Goal: Transaction & Acquisition: Purchase product/service

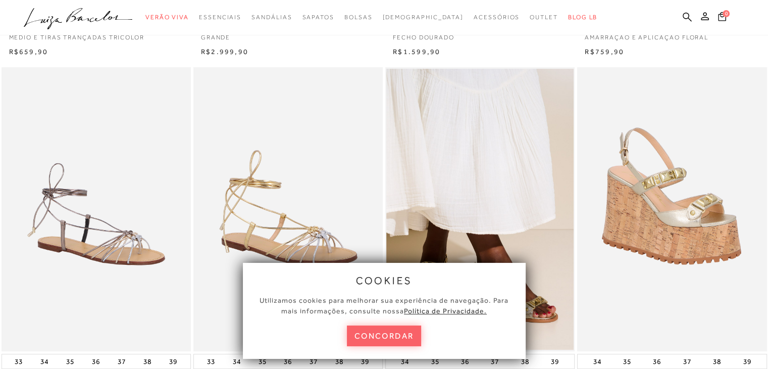
scroll to position [353, 0]
click at [424, 339] on div "cookies Utilizamos cookies para melhorar sua experiência de navegação. Para mai…" at bounding box center [384, 311] width 283 height 96
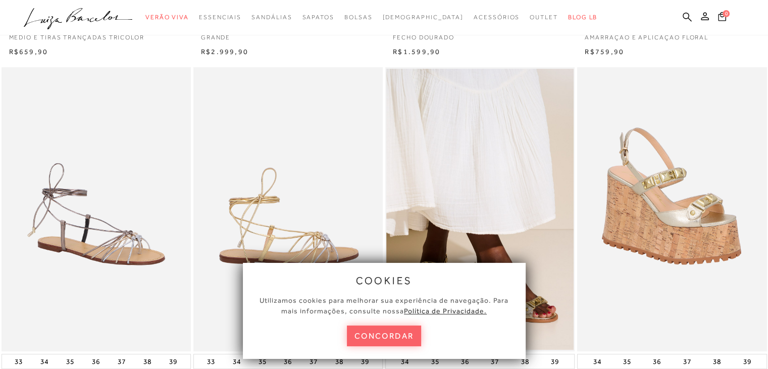
drag, startPoint x: 388, startPoint y: 338, endPoint x: 347, endPoint y: 270, distance: 78.8
click at [388, 338] on button "concordar" at bounding box center [384, 335] width 75 height 21
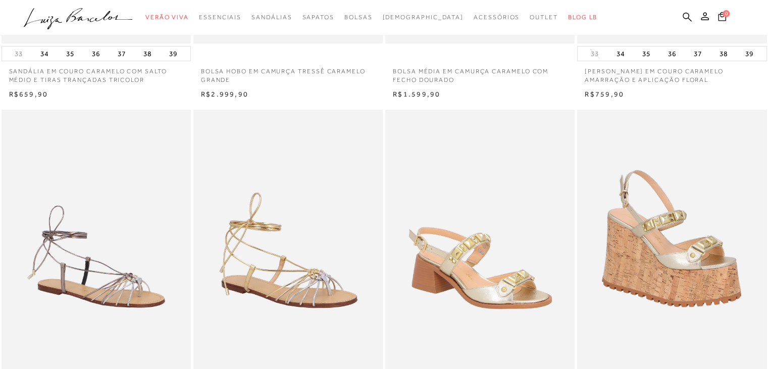
scroll to position [151, 0]
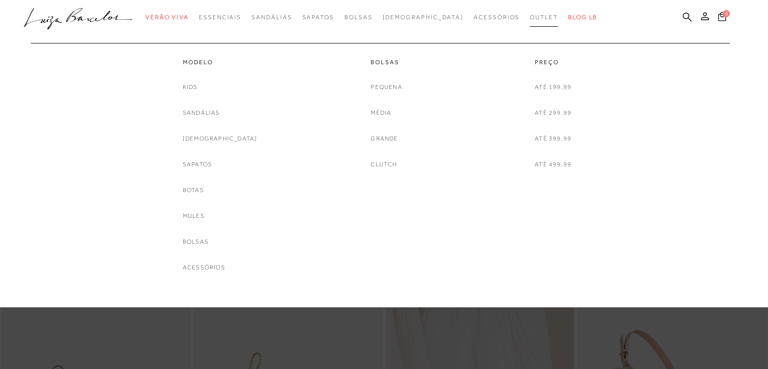
click at [530, 11] on link "Outlet" at bounding box center [544, 17] width 28 height 19
click at [530, 18] on span "Outlet" at bounding box center [544, 17] width 28 height 7
click at [220, 60] on link "Modelo" at bounding box center [220, 62] width 75 height 9
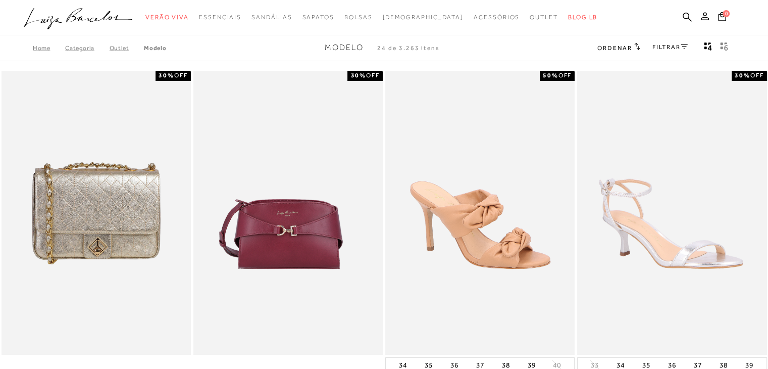
click at [664, 49] on link "FILTRAR" at bounding box center [669, 46] width 35 height 7
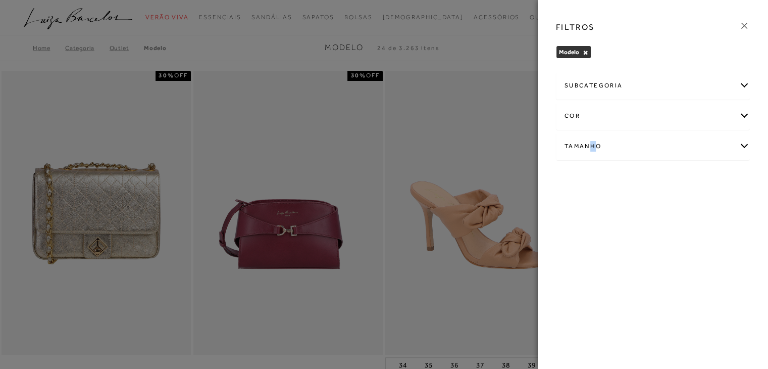
click at [592, 144] on div "Tamanho" at bounding box center [652, 146] width 193 height 27
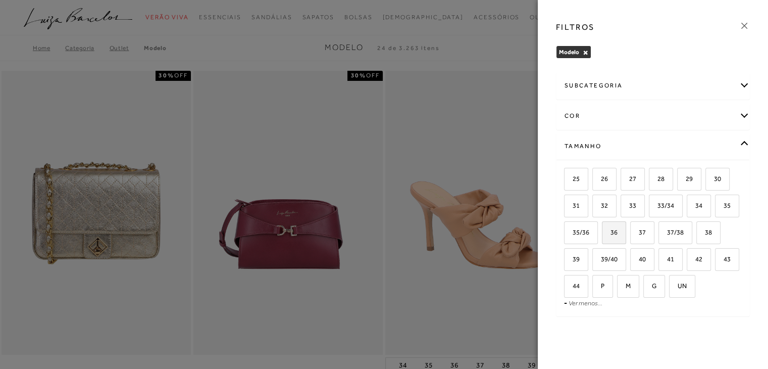
click at [608, 233] on span "36" at bounding box center [610, 232] width 15 height 8
click at [608, 233] on input "36" at bounding box center [605, 234] width 10 height 10
checkbox input "true"
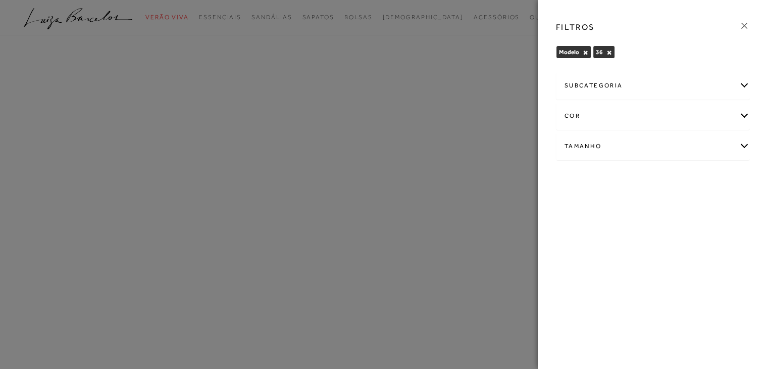
click at [366, 45] on div at bounding box center [384, 184] width 768 height 369
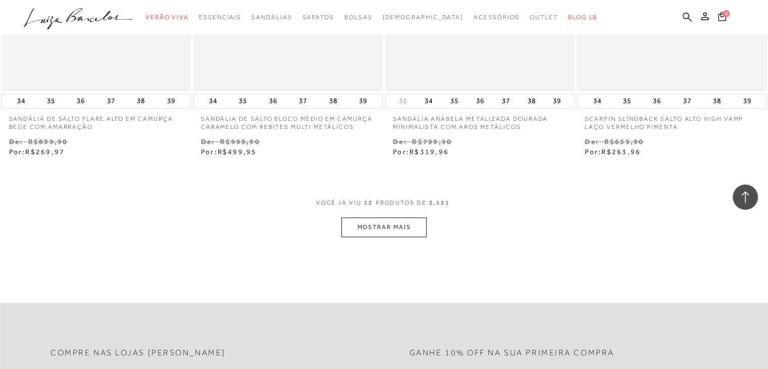
scroll to position [1010, 0]
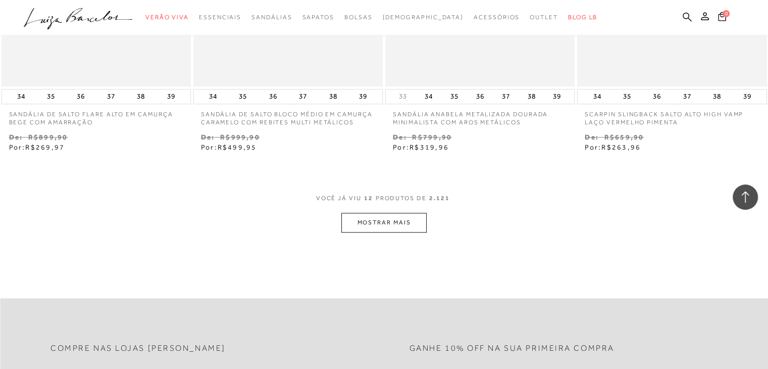
click at [406, 225] on button "MOSTRAR MAIS" at bounding box center [383, 223] width 85 height 20
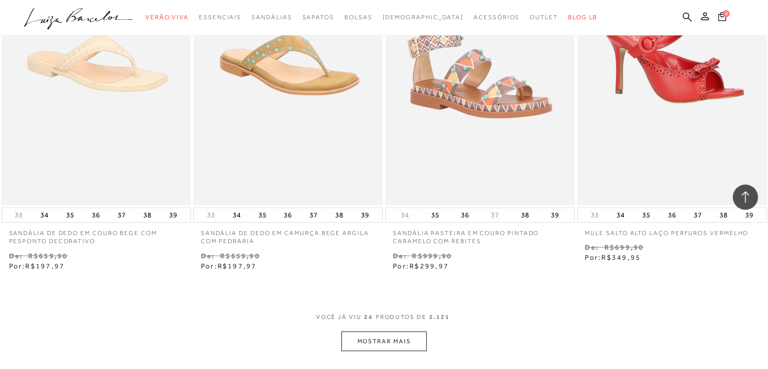
scroll to position [2222, 0]
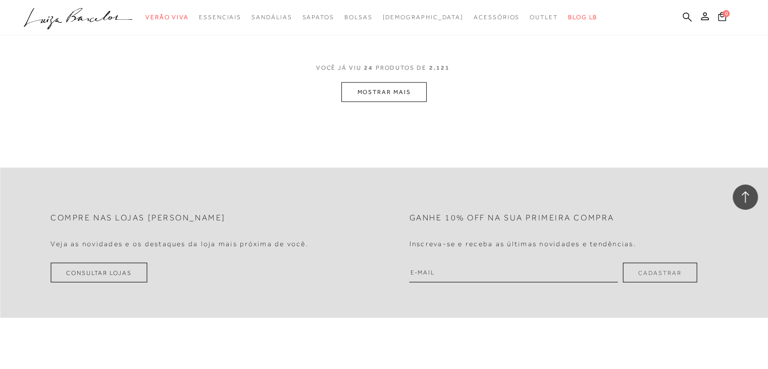
click at [406, 96] on button "MOSTRAR MAIS" at bounding box center [383, 92] width 85 height 20
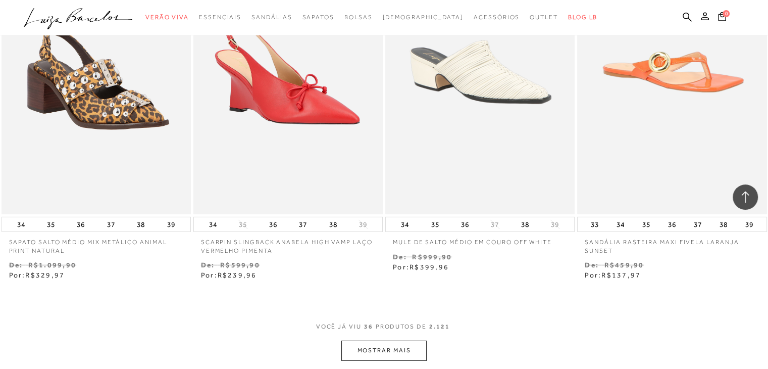
scroll to position [3131, 0]
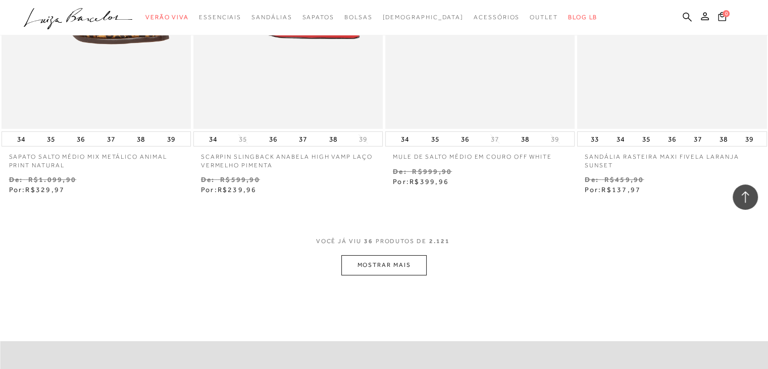
click at [360, 264] on button "MOSTRAR MAIS" at bounding box center [383, 265] width 85 height 20
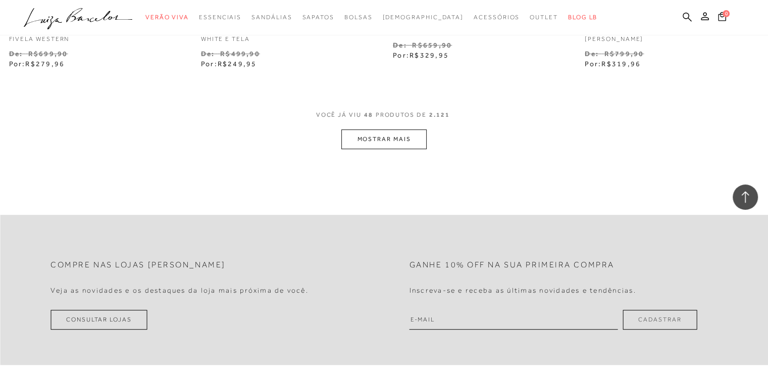
scroll to position [4342, 0]
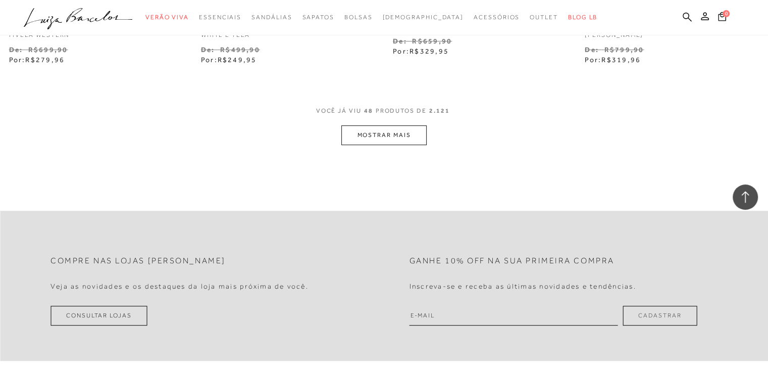
click at [370, 138] on button "MOSTRAR MAIS" at bounding box center [383, 135] width 85 height 20
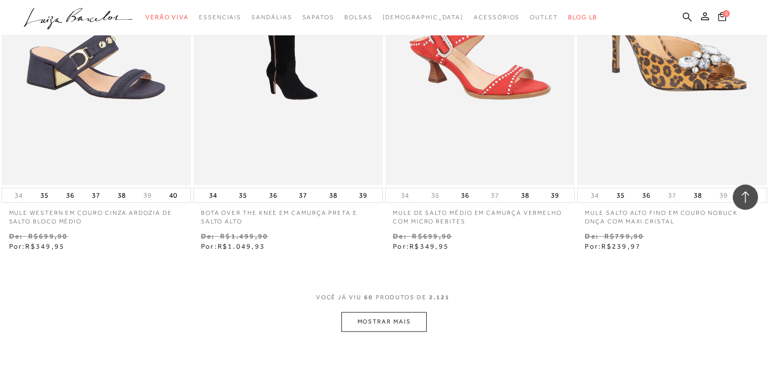
scroll to position [5352, 0]
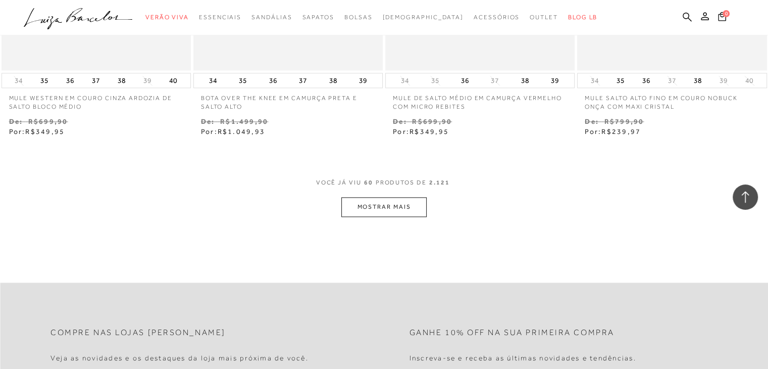
click at [394, 209] on button "MOSTRAR MAIS" at bounding box center [383, 207] width 85 height 20
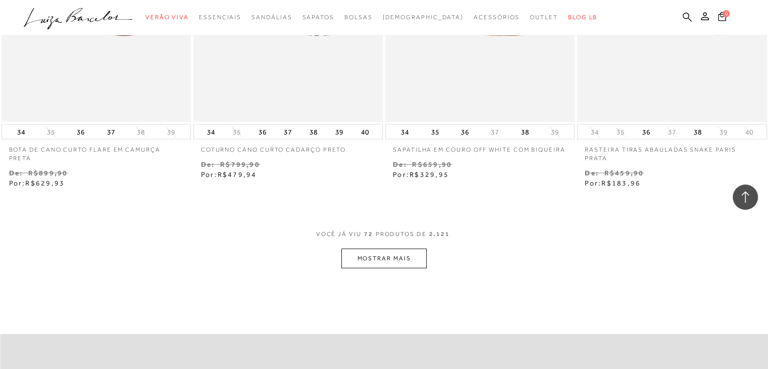
scroll to position [6413, 0]
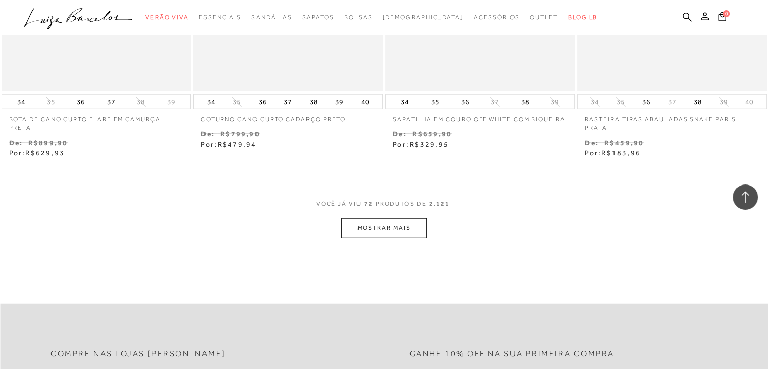
click at [387, 223] on button "MOSTRAR MAIS" at bounding box center [383, 228] width 85 height 20
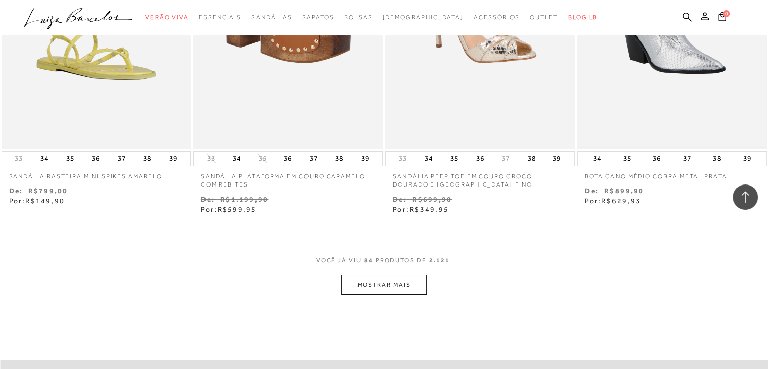
scroll to position [7574, 0]
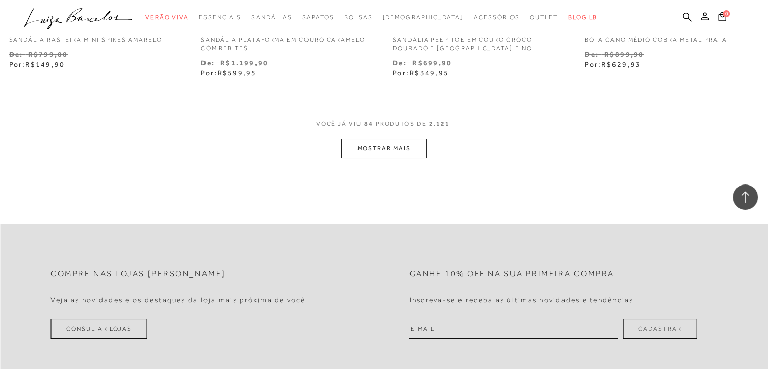
click at [406, 149] on button "MOSTRAR MAIS" at bounding box center [383, 148] width 85 height 20
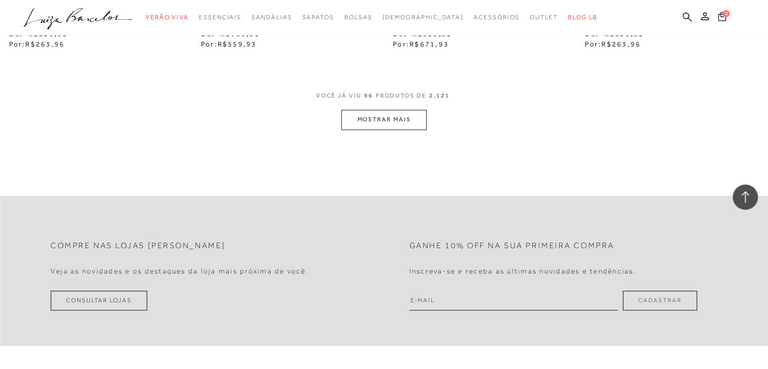
scroll to position [8685, 0]
click at [384, 125] on button "MOSTRAR MAIS" at bounding box center [383, 119] width 85 height 20
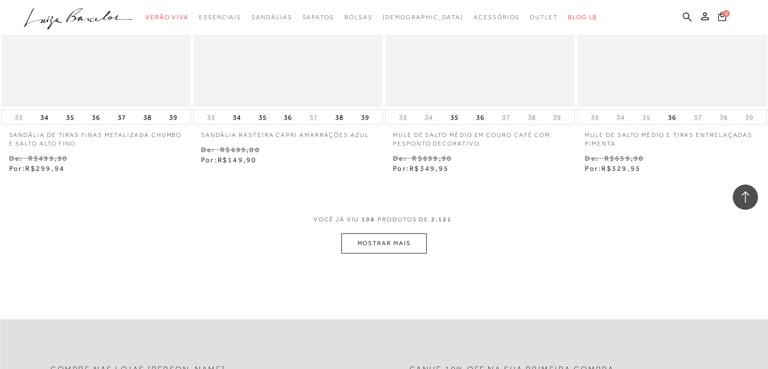
scroll to position [9745, 0]
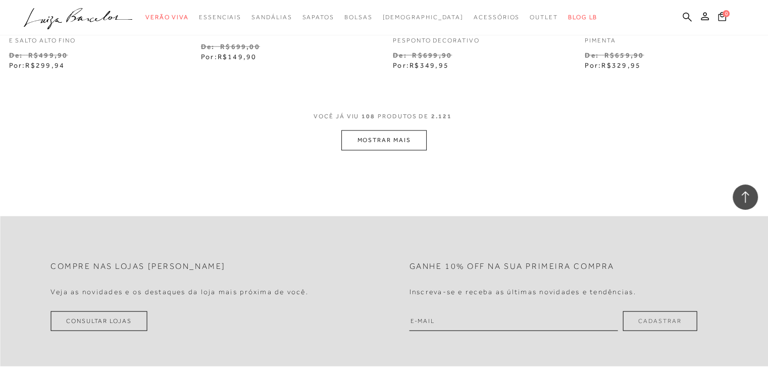
click at [386, 140] on button "MOSTRAR MAIS" at bounding box center [383, 140] width 85 height 20
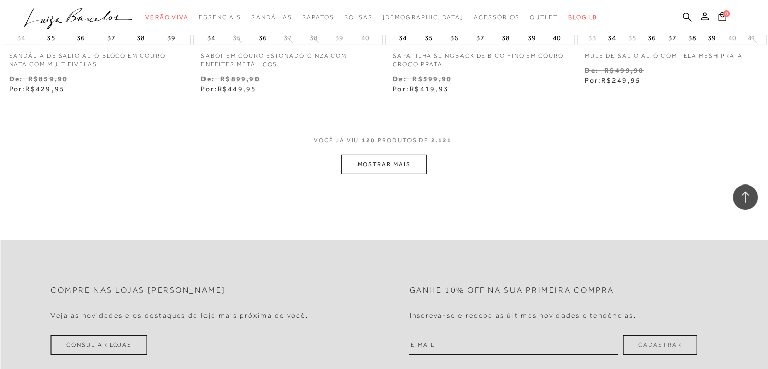
scroll to position [10806, 0]
click at [378, 156] on button "MOSTRAR MAIS" at bounding box center [383, 162] width 85 height 20
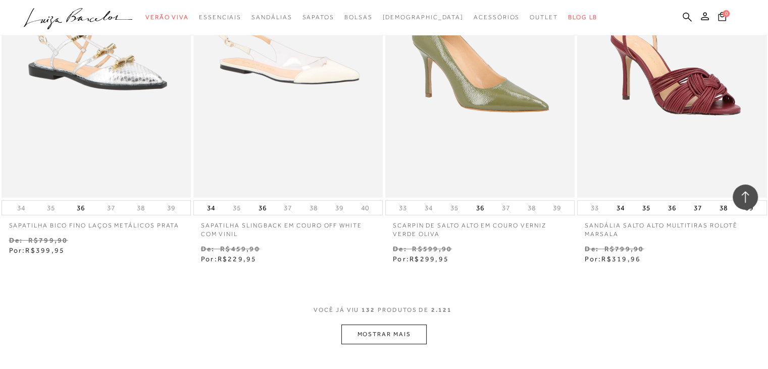
scroll to position [11916, 0]
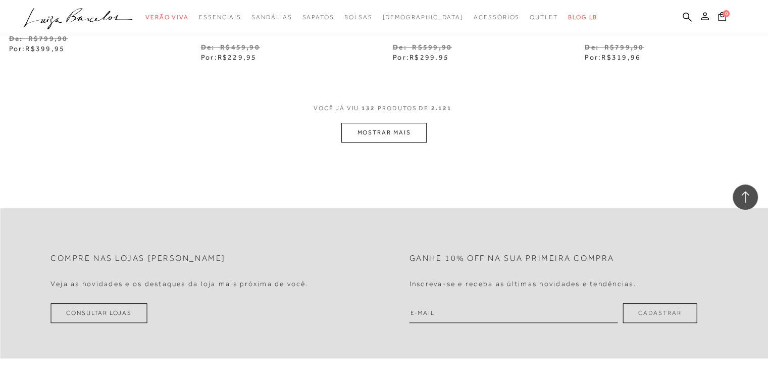
click at [369, 132] on button "MOSTRAR MAIS" at bounding box center [383, 133] width 85 height 20
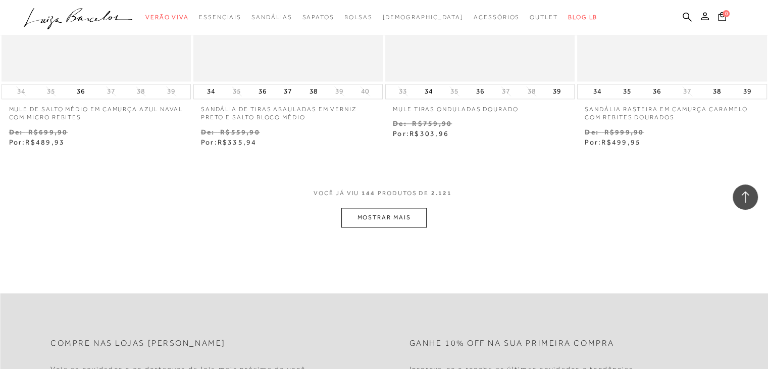
scroll to position [12977, 0]
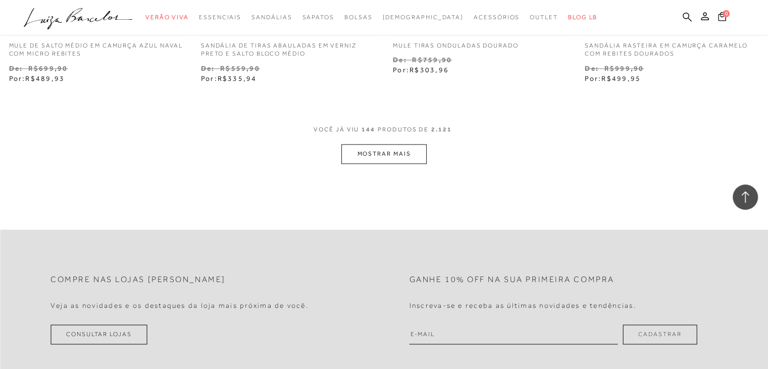
click at [408, 152] on button "MOSTRAR MAIS" at bounding box center [383, 154] width 85 height 20
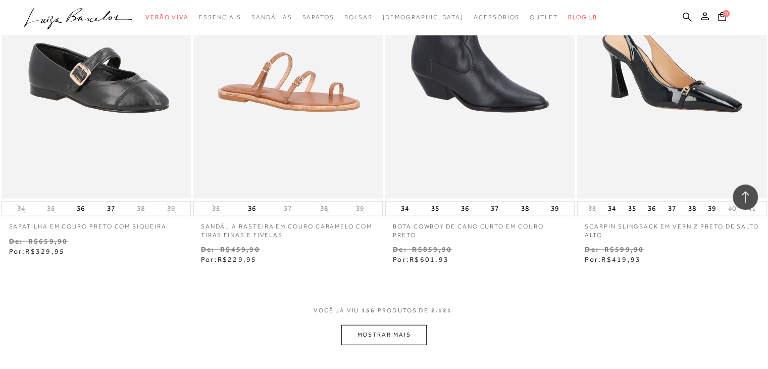
scroll to position [14088, 0]
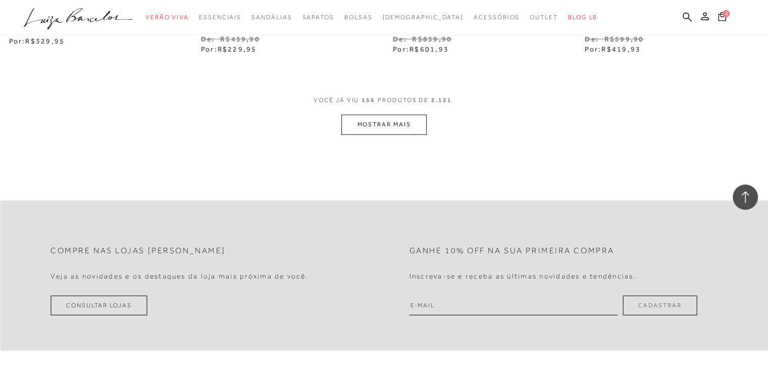
click at [403, 125] on button "MOSTRAR MAIS" at bounding box center [383, 125] width 85 height 20
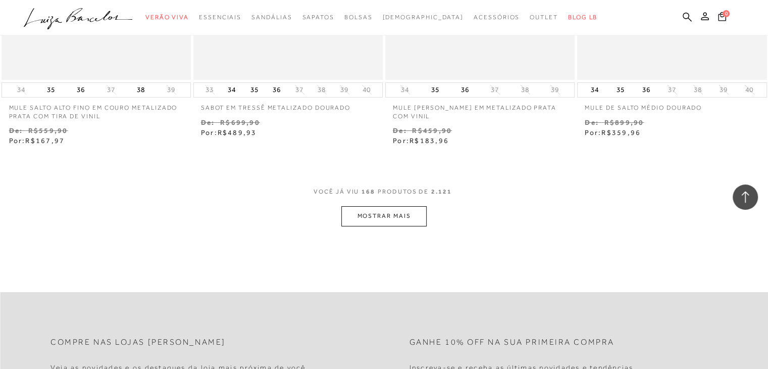
scroll to position [15098, 0]
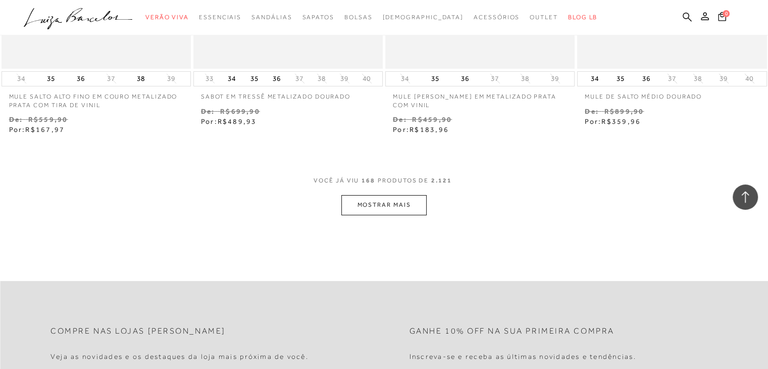
click at [394, 195] on button "MOSTRAR MAIS" at bounding box center [383, 205] width 85 height 20
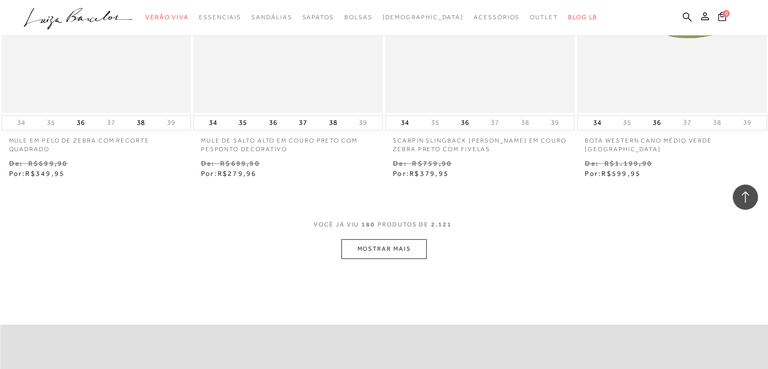
scroll to position [16158, 0]
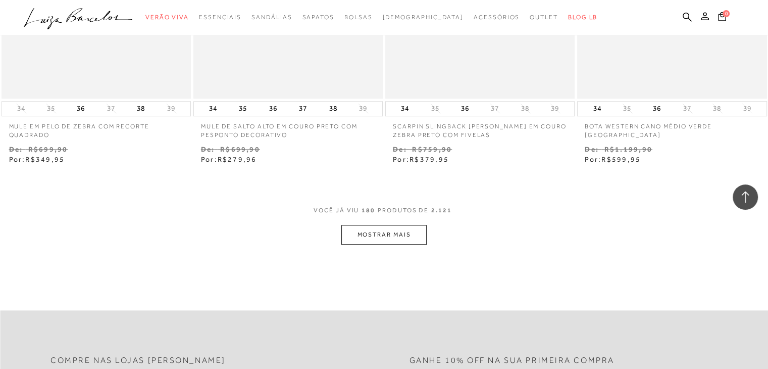
click at [356, 225] on button "MOSTRAR MAIS" at bounding box center [383, 235] width 85 height 20
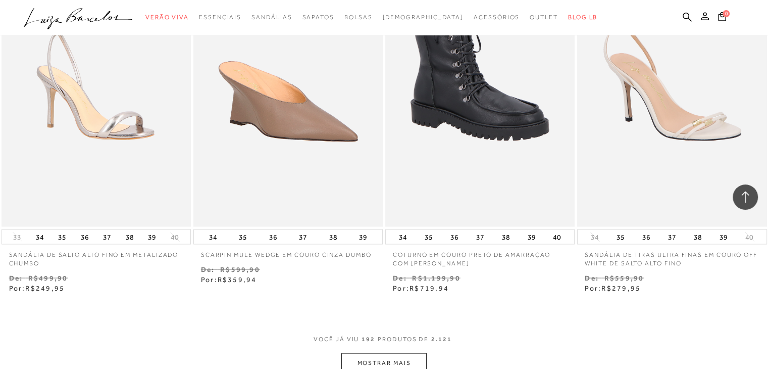
scroll to position [17370, 0]
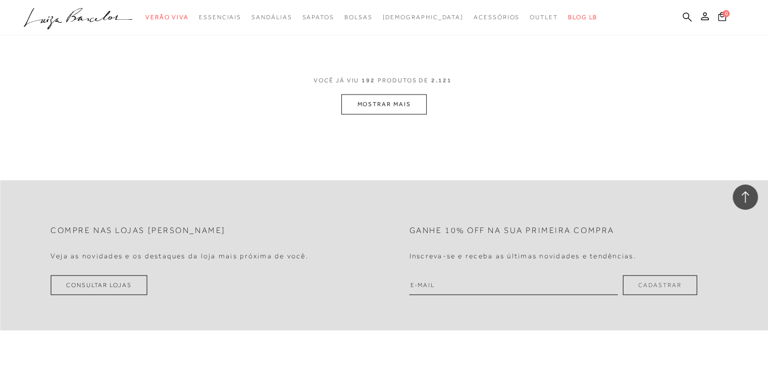
click at [414, 94] on button "MOSTRAR MAIS" at bounding box center [383, 104] width 85 height 20
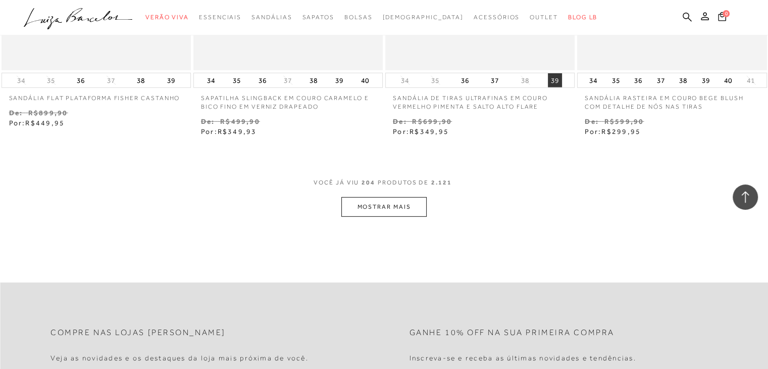
scroll to position [18380, 0]
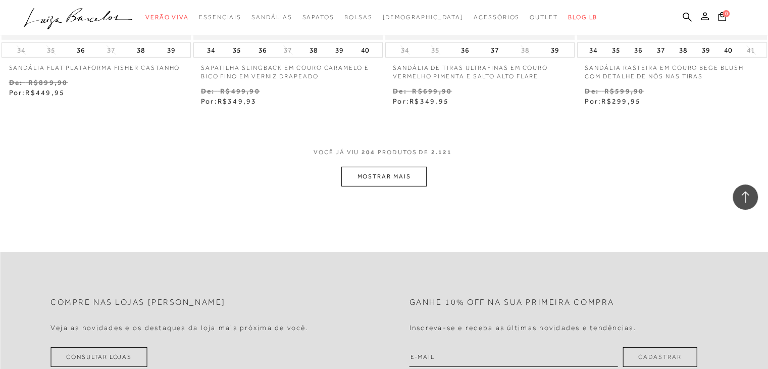
click at [374, 167] on button "MOSTRAR MAIS" at bounding box center [383, 177] width 85 height 20
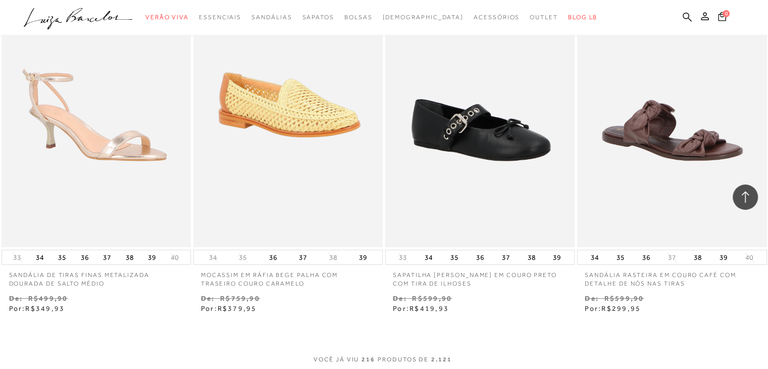
scroll to position [19440, 0]
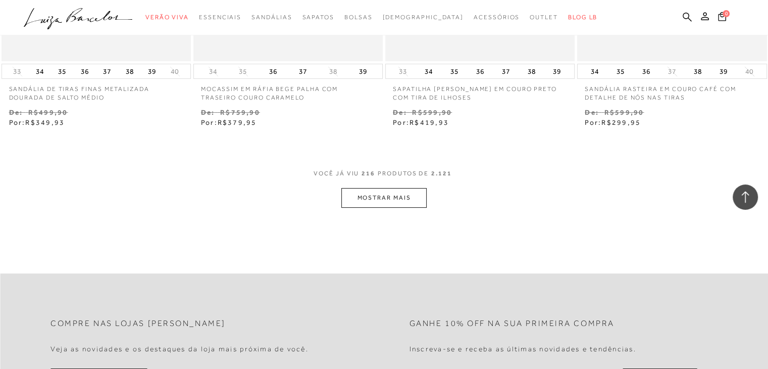
click at [374, 188] on button "MOSTRAR MAIS" at bounding box center [383, 198] width 85 height 20
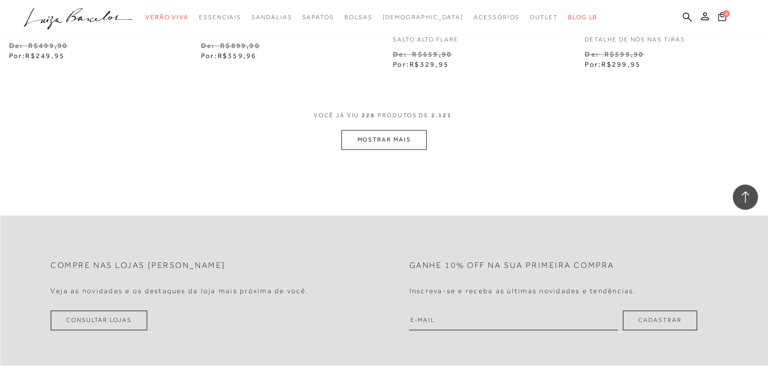
scroll to position [20601, 0]
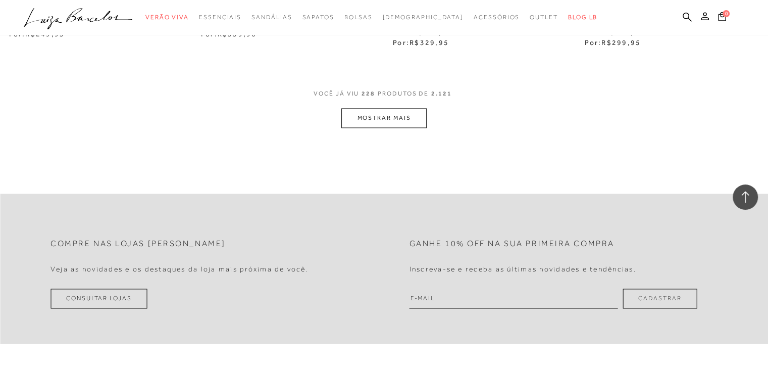
click at [402, 108] on button "MOSTRAR MAIS" at bounding box center [383, 118] width 85 height 20
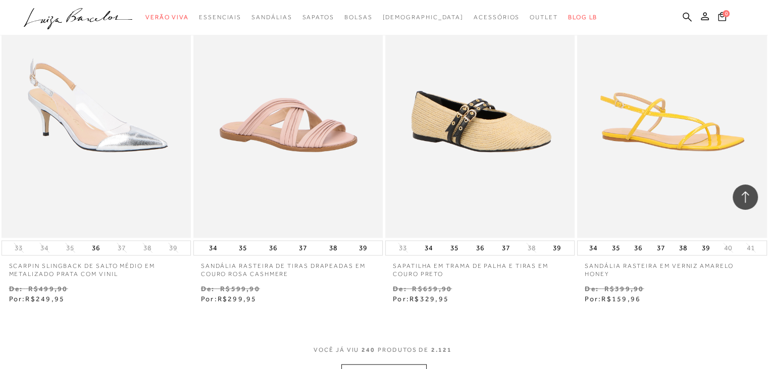
scroll to position [21510, 0]
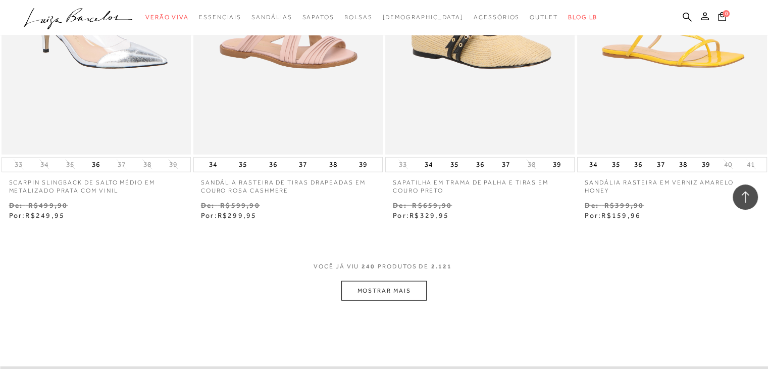
click at [419, 281] on button "MOSTRAR MAIS" at bounding box center [383, 291] width 85 height 20
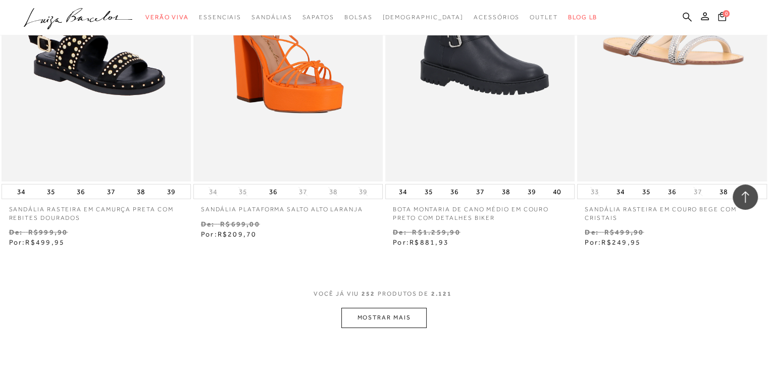
scroll to position [22571, 0]
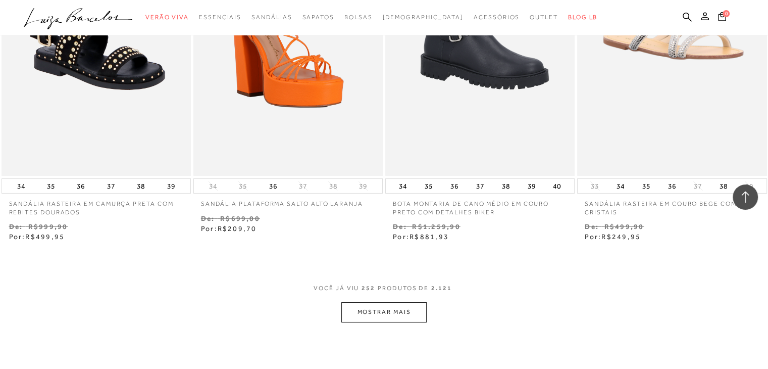
click at [388, 302] on button "MOSTRAR MAIS" at bounding box center [383, 312] width 85 height 20
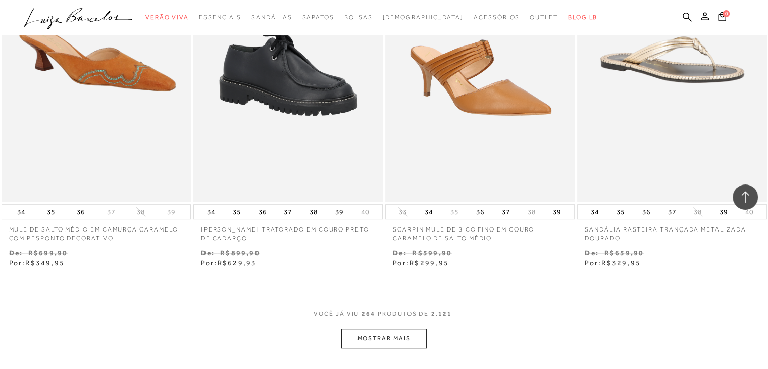
scroll to position [23732, 0]
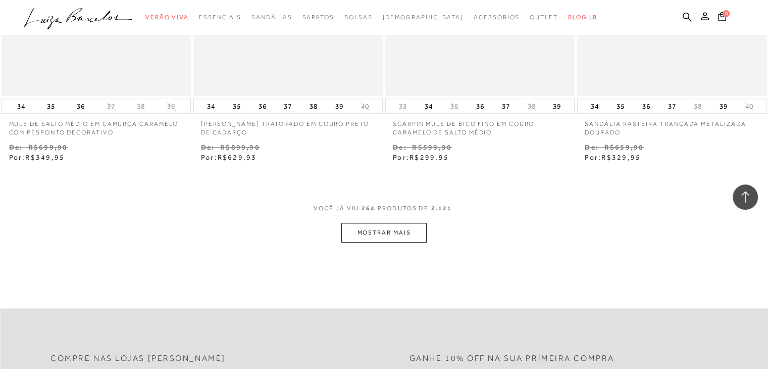
click at [369, 223] on button "MOSTRAR MAIS" at bounding box center [383, 233] width 85 height 20
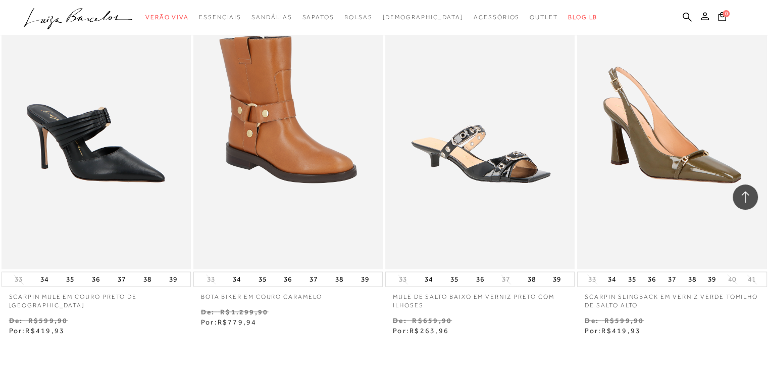
scroll to position [24893, 0]
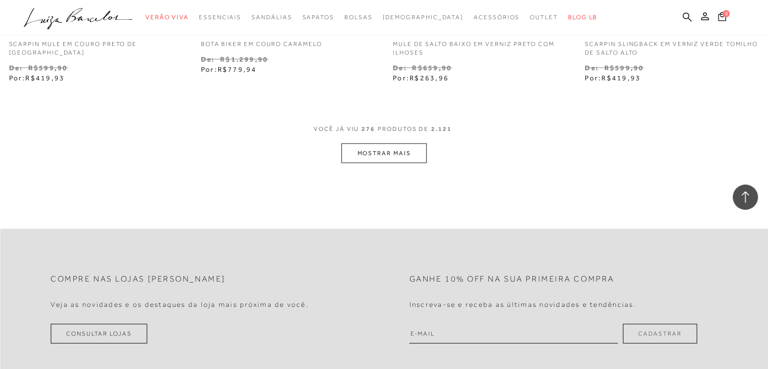
click at [394, 143] on button "MOSTRAR MAIS" at bounding box center [383, 153] width 85 height 20
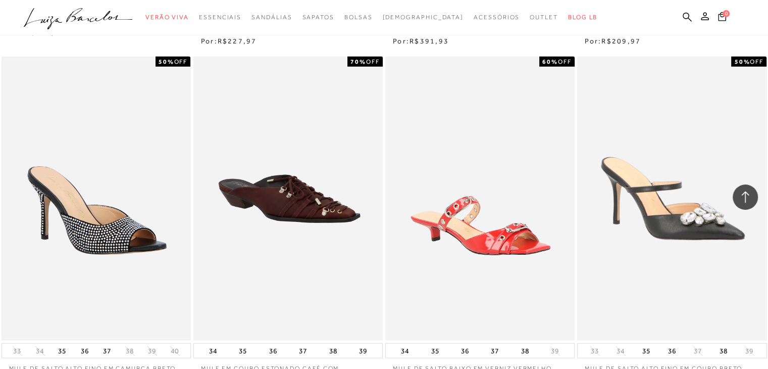
scroll to position [25954, 0]
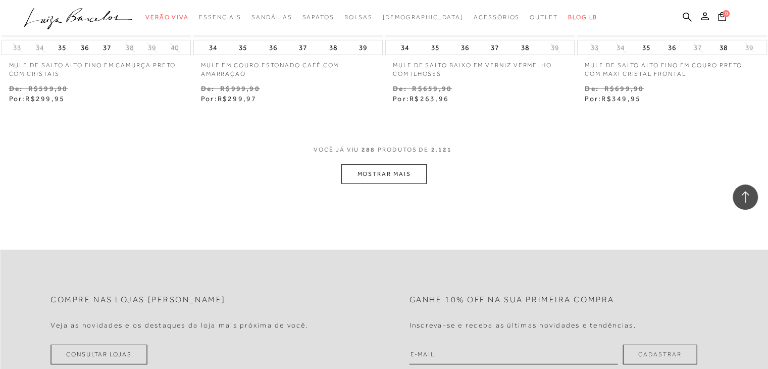
click at [381, 164] on button "MOSTRAR MAIS" at bounding box center [383, 174] width 85 height 20
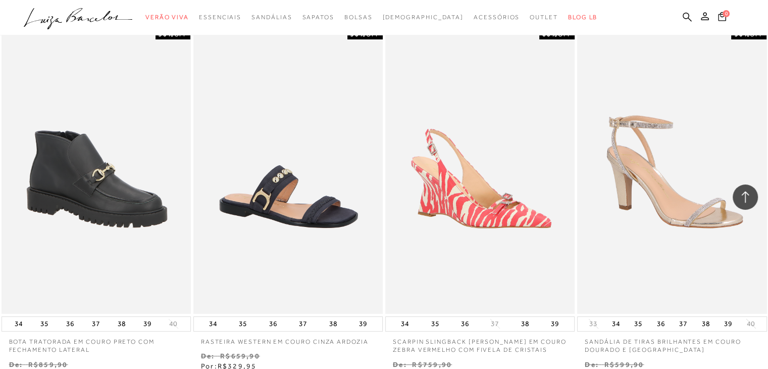
scroll to position [26964, 0]
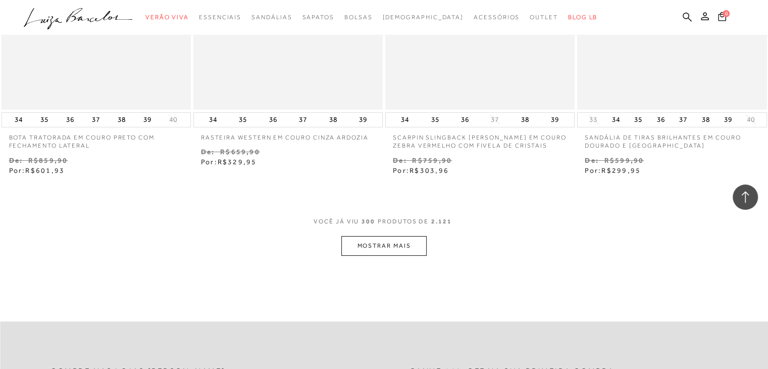
click at [364, 236] on button "MOSTRAR MAIS" at bounding box center [383, 246] width 85 height 20
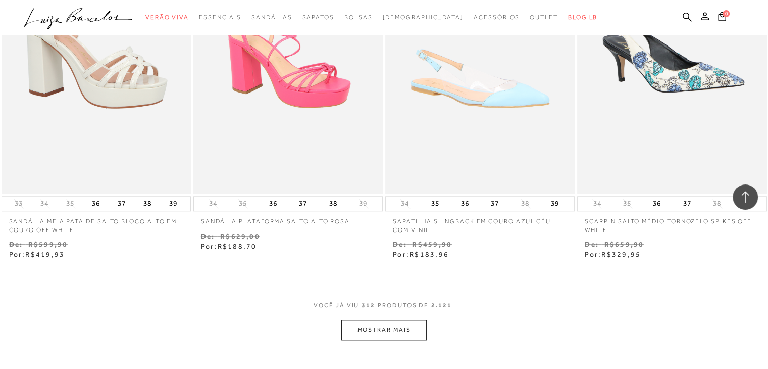
scroll to position [27973, 0]
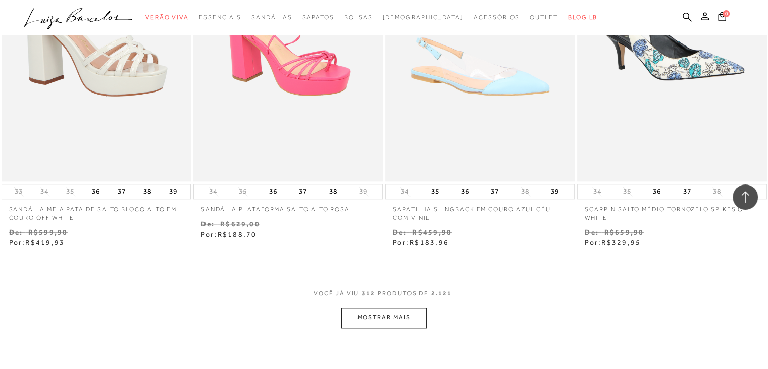
click at [384, 308] on button "MOSTRAR MAIS" at bounding box center [383, 318] width 85 height 20
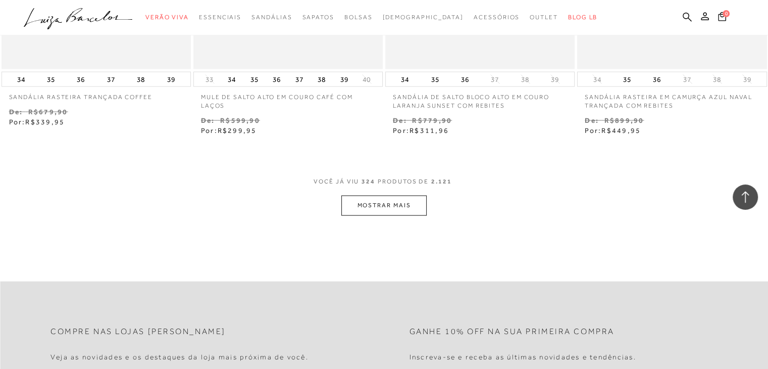
scroll to position [29185, 0]
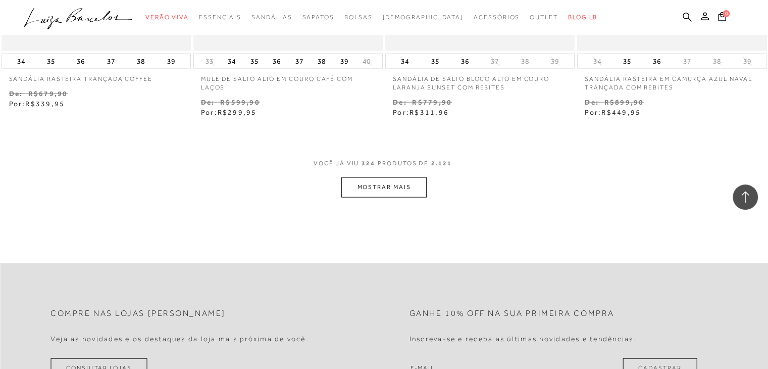
click at [370, 177] on button "MOSTRAR MAIS" at bounding box center [383, 187] width 85 height 20
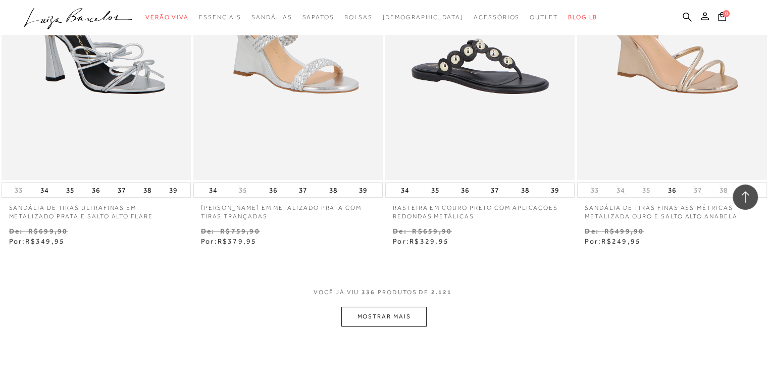
scroll to position [30246, 0]
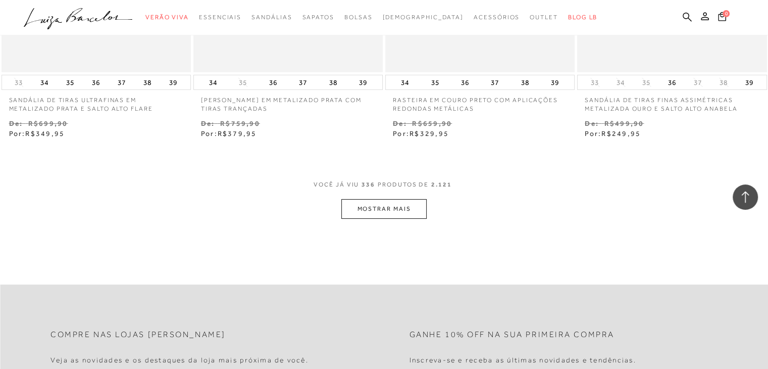
click at [389, 199] on button "MOSTRAR MAIS" at bounding box center [383, 209] width 85 height 20
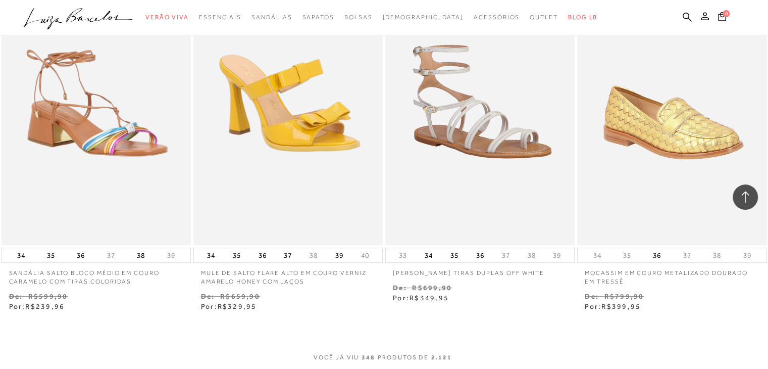
scroll to position [31306, 0]
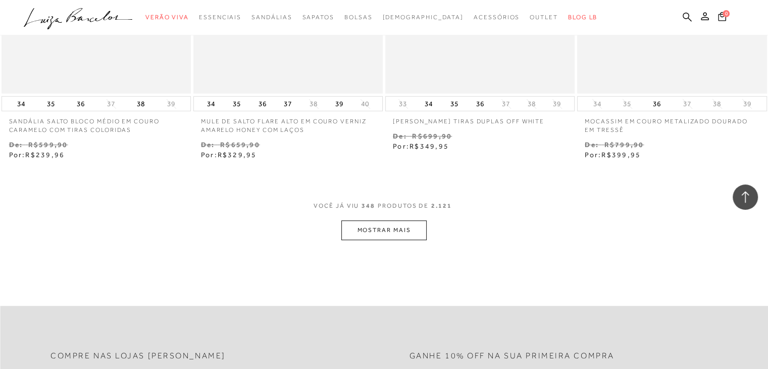
click at [370, 220] on button "MOSTRAR MAIS" at bounding box center [383, 230] width 85 height 20
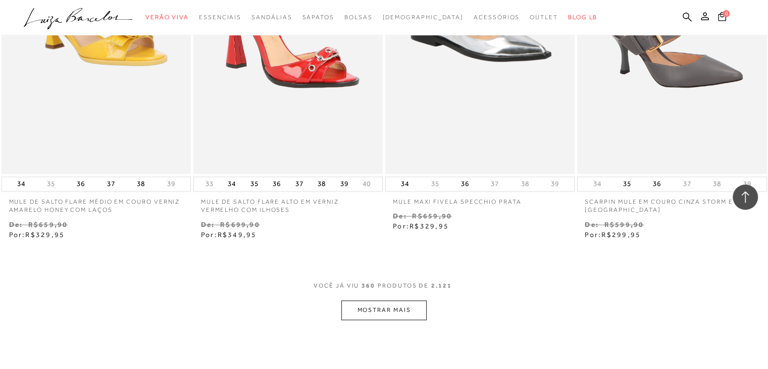
scroll to position [32316, 0]
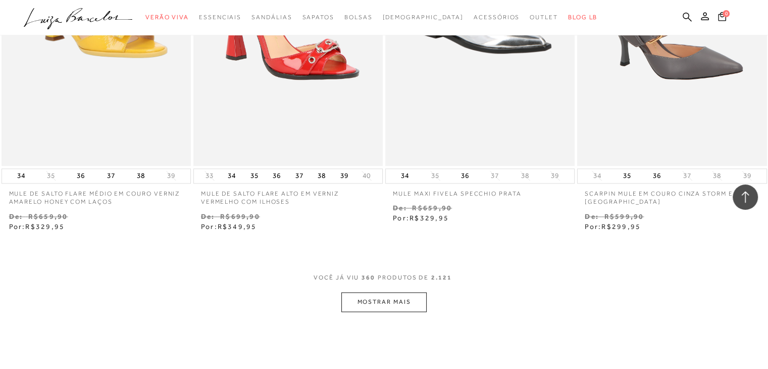
click at [398, 292] on button "MOSTRAR MAIS" at bounding box center [383, 302] width 85 height 20
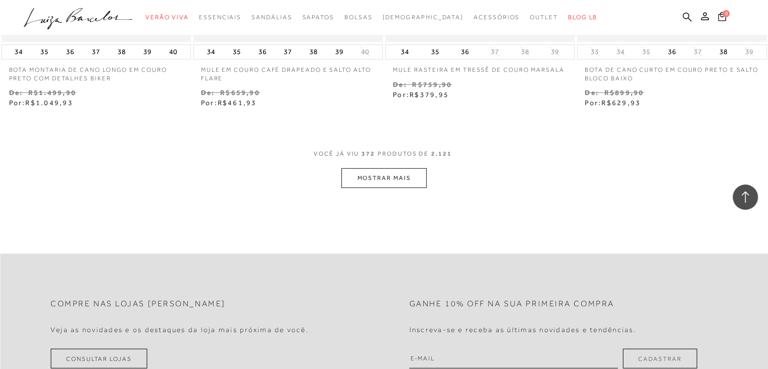
scroll to position [33528, 0]
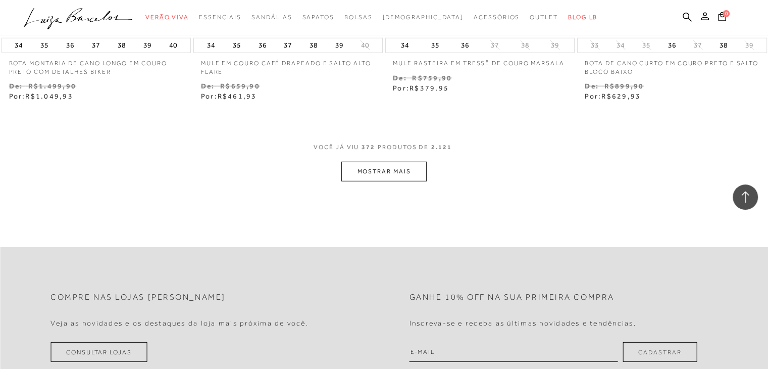
click at [385, 162] on button "MOSTRAR MAIS" at bounding box center [383, 172] width 85 height 20
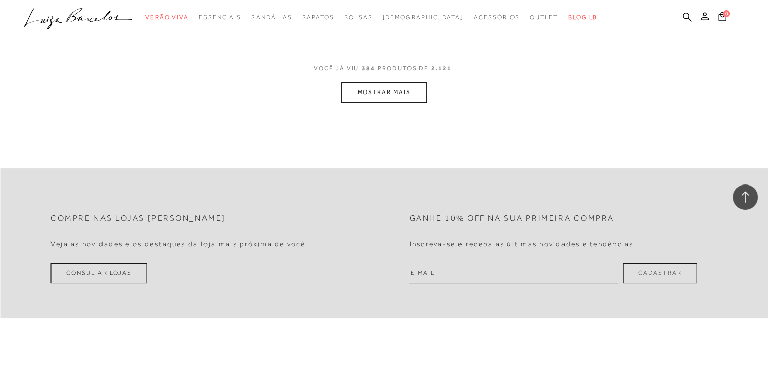
scroll to position [34689, 0]
click at [385, 82] on button "MOSTRAR MAIS" at bounding box center [383, 92] width 85 height 20
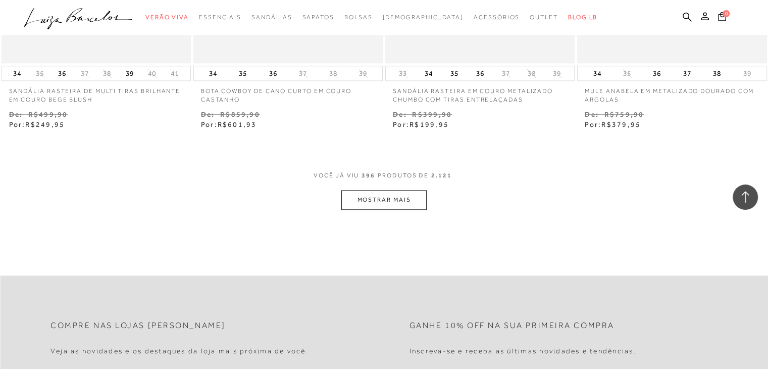
scroll to position [35666, 0]
click at [382, 187] on button "MOSTRAR MAIS" at bounding box center [383, 197] width 85 height 20
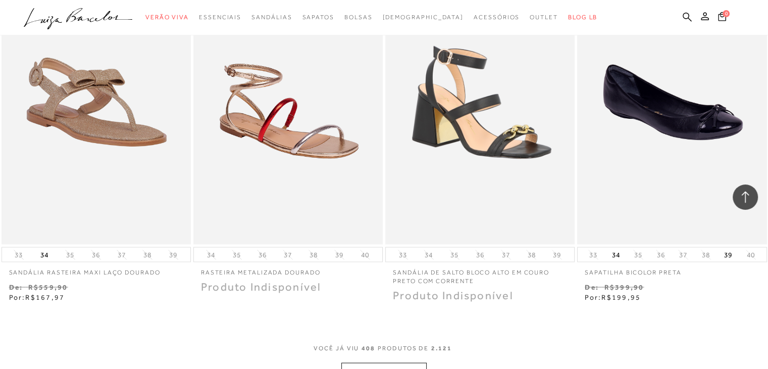
scroll to position [36776, 0]
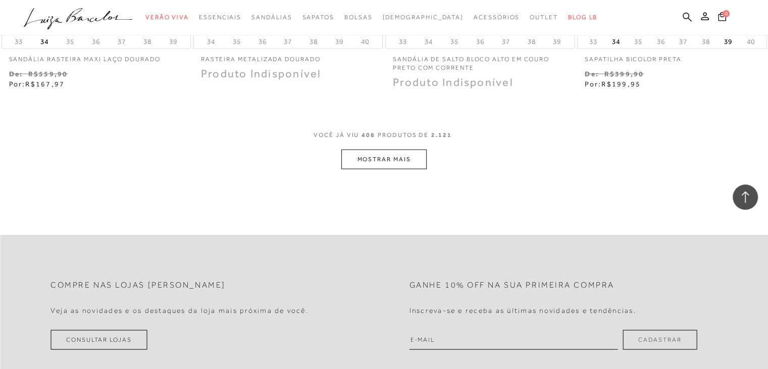
click at [396, 149] on button "MOSTRAR MAIS" at bounding box center [383, 159] width 85 height 20
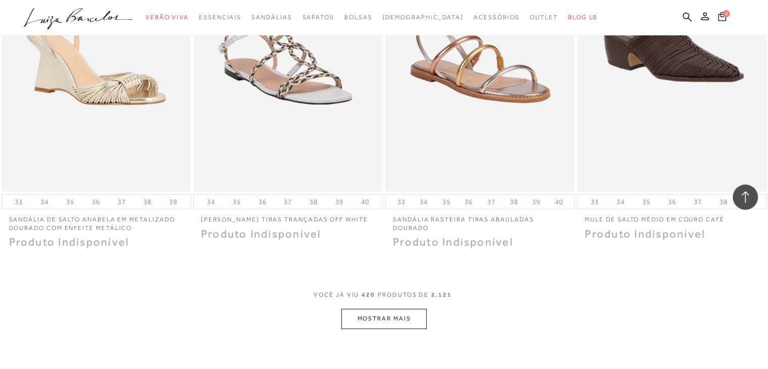
scroll to position [37837, 0]
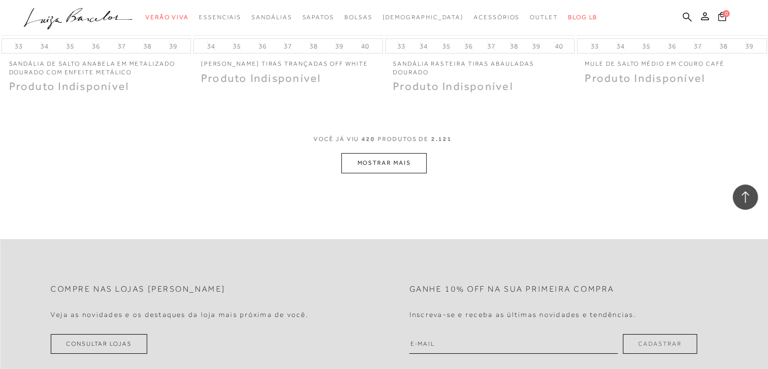
click at [376, 153] on button "MOSTRAR MAIS" at bounding box center [383, 163] width 85 height 20
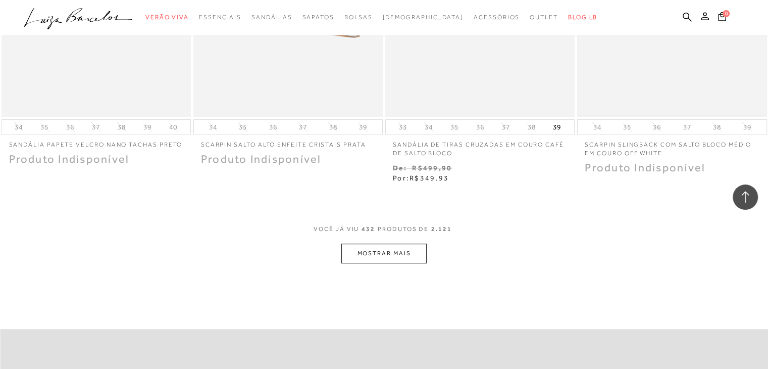
scroll to position [38948, 0]
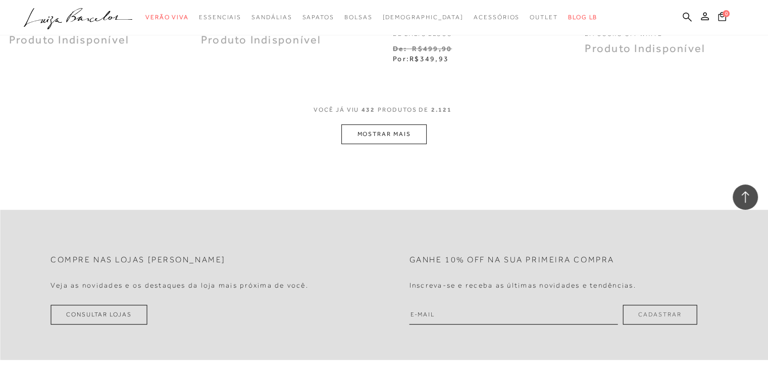
click at [356, 124] on button "MOSTRAR MAIS" at bounding box center [383, 134] width 85 height 20
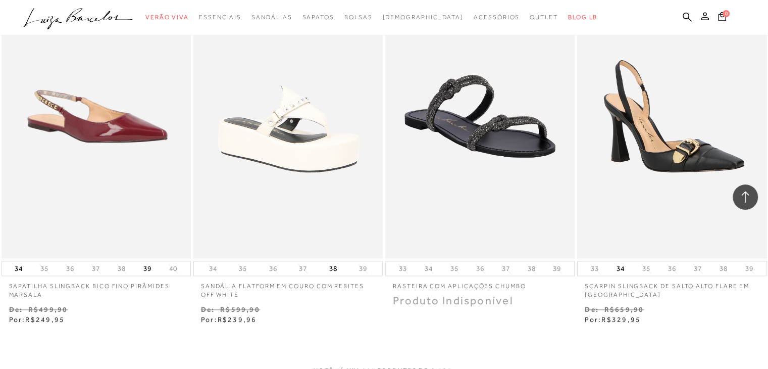
scroll to position [39958, 0]
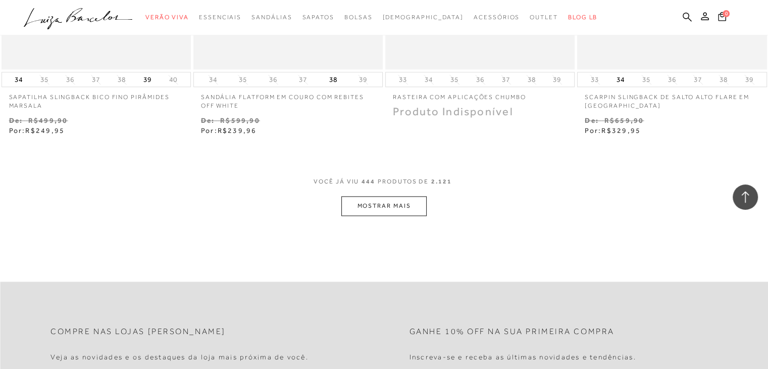
click at [395, 196] on button "MOSTRAR MAIS" at bounding box center [383, 206] width 85 height 20
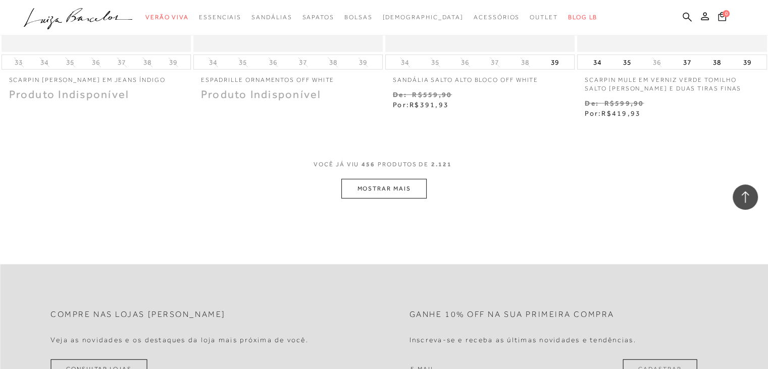
scroll to position [40967, 0]
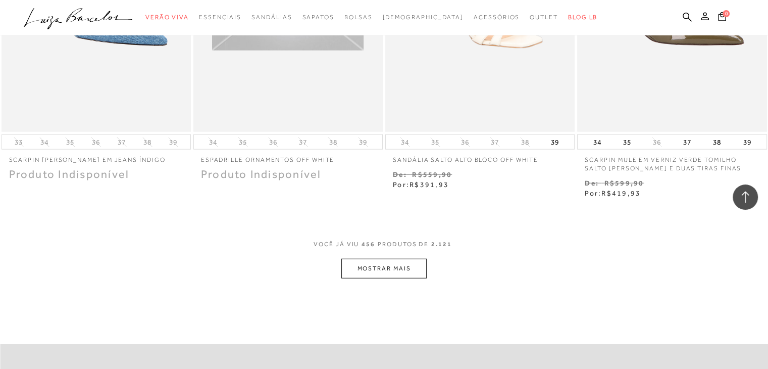
click at [383, 259] on button "MOSTRAR MAIS" at bounding box center [383, 269] width 85 height 20
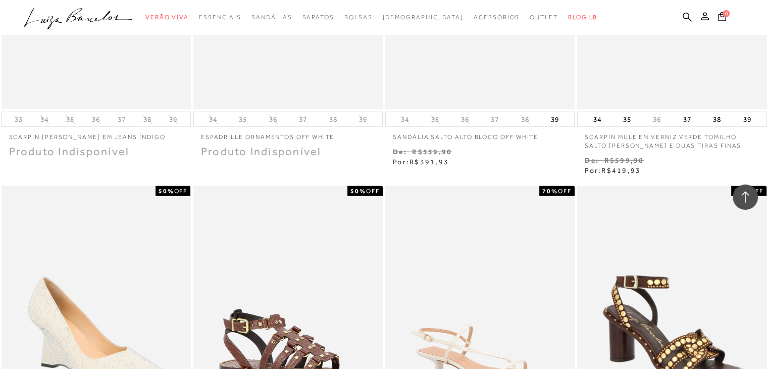
scroll to position [41119, 0]
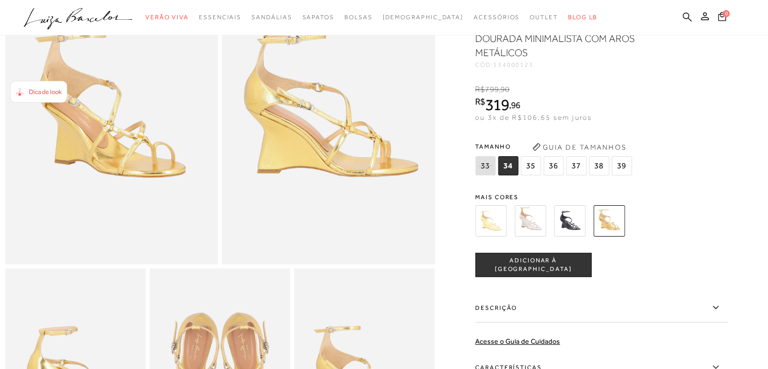
scroll to position [151, 0]
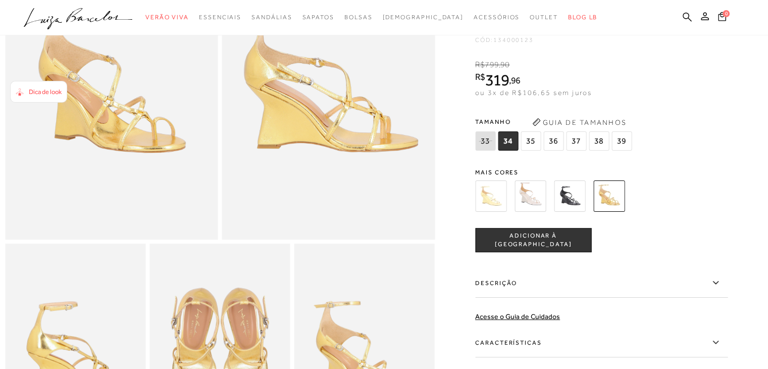
click at [529, 207] on img at bounding box center [530, 195] width 31 height 31
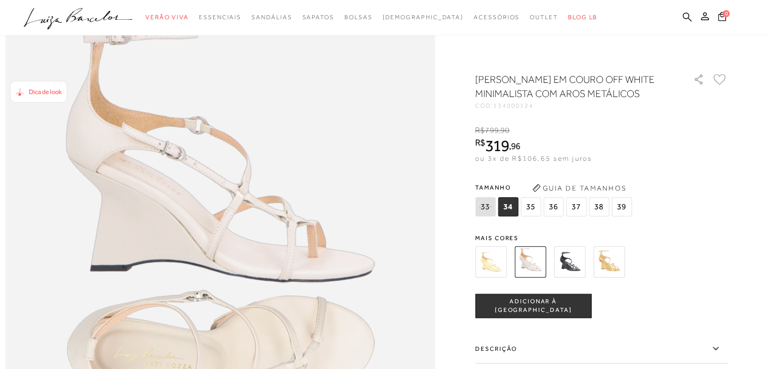
scroll to position [707, 0]
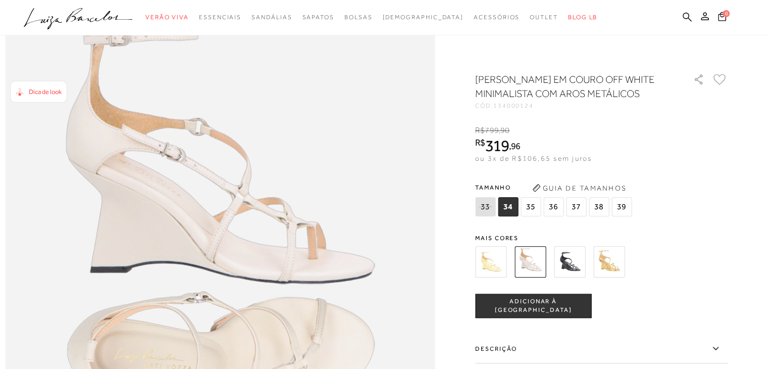
click at [557, 216] on span "36" at bounding box center [553, 206] width 20 height 19
click at [582, 318] on button "ADICIONAR À SACOLA" at bounding box center [533, 305] width 116 height 24
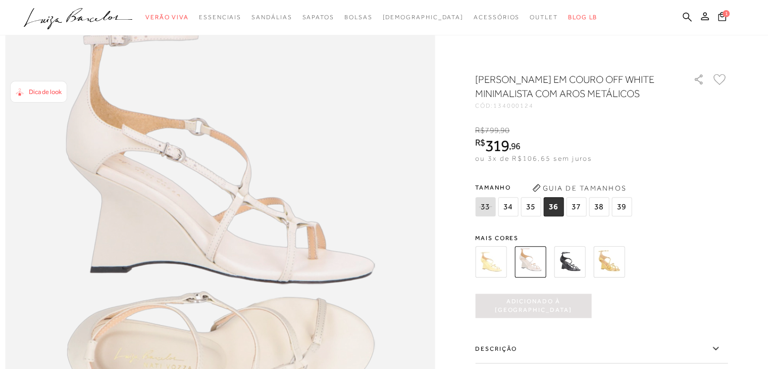
scroll to position [0, 0]
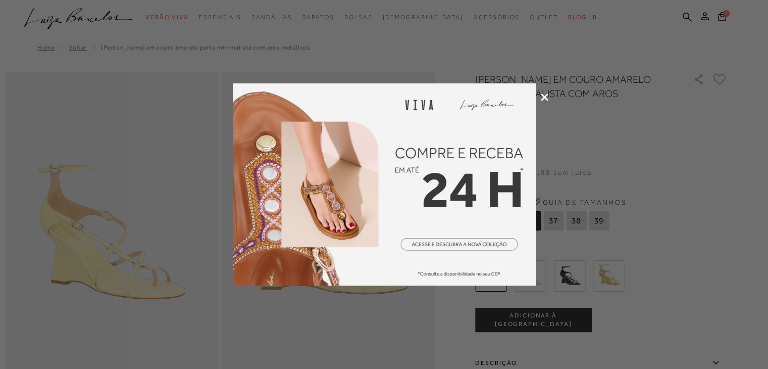
click at [547, 95] on icon at bounding box center [545, 97] width 8 height 8
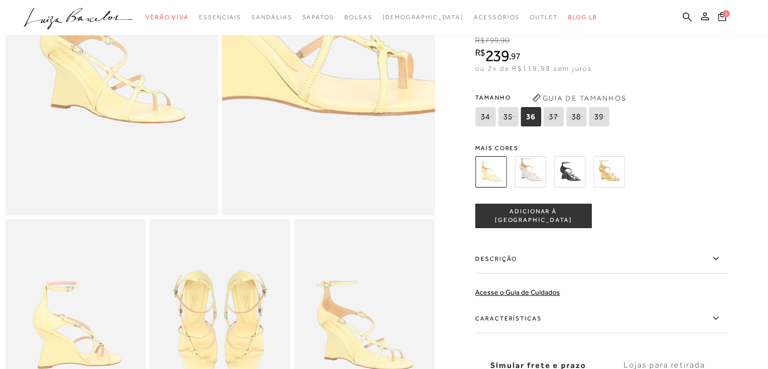
scroll to position [101, 0]
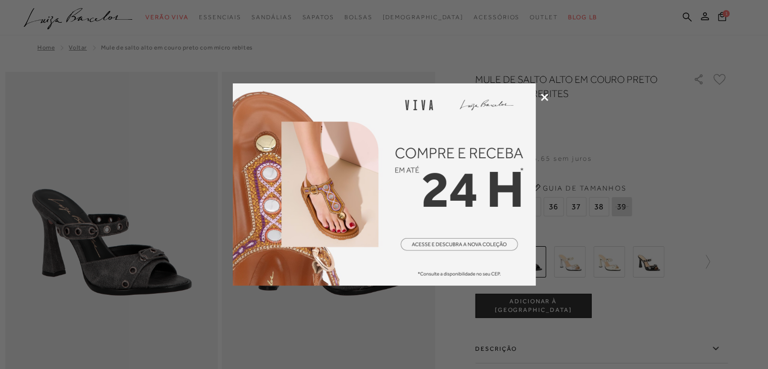
click at [545, 96] on icon at bounding box center [545, 97] width 8 height 8
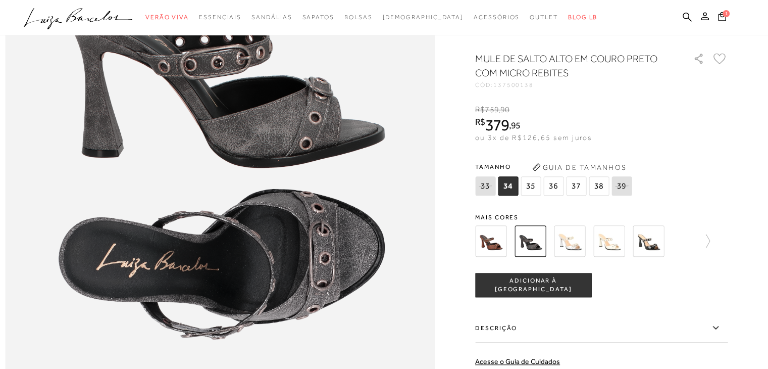
scroll to position [707, 0]
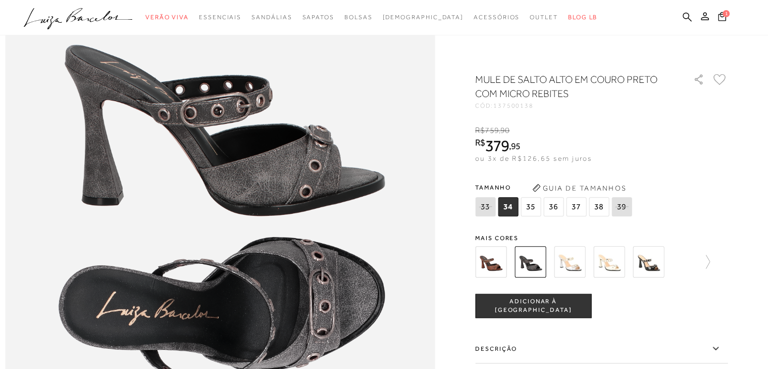
click at [553, 207] on span "36" at bounding box center [553, 206] width 20 height 19
click at [531, 315] on button "ADICIONAR À [GEOGRAPHIC_DATA]" at bounding box center [533, 305] width 116 height 24
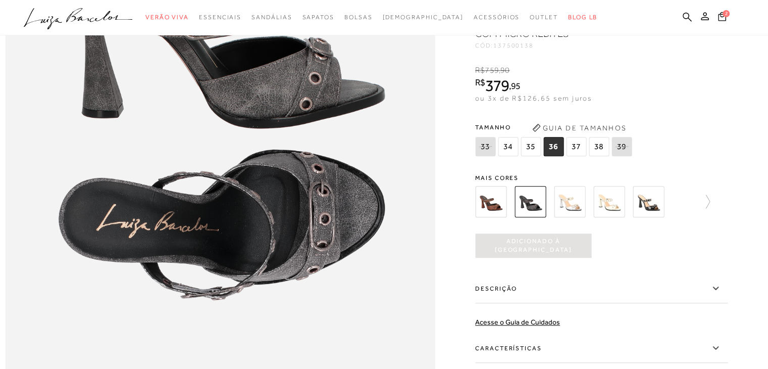
scroll to position [808, 0]
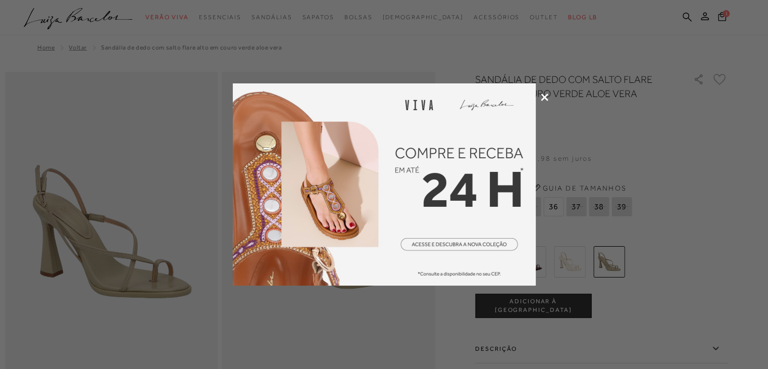
click at [541, 96] on icon at bounding box center [545, 97] width 8 height 8
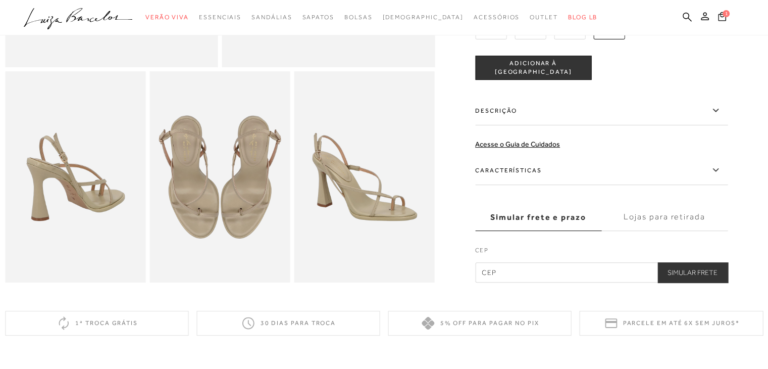
scroll to position [303, 0]
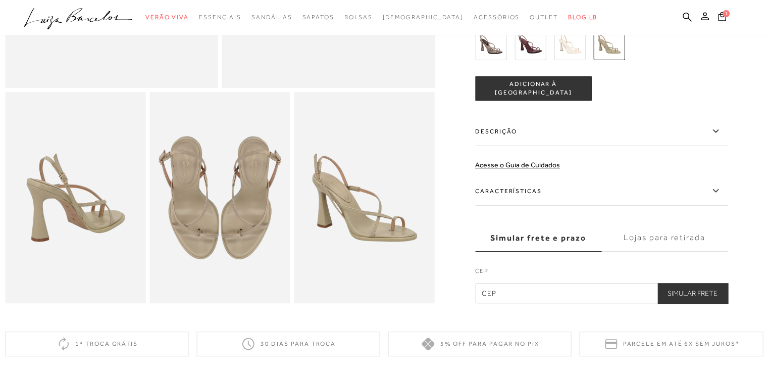
click at [516, 134] on label "Descrição" at bounding box center [601, 131] width 252 height 29
click at [0, 0] on input "Descrição" at bounding box center [0, 0] width 0 height 0
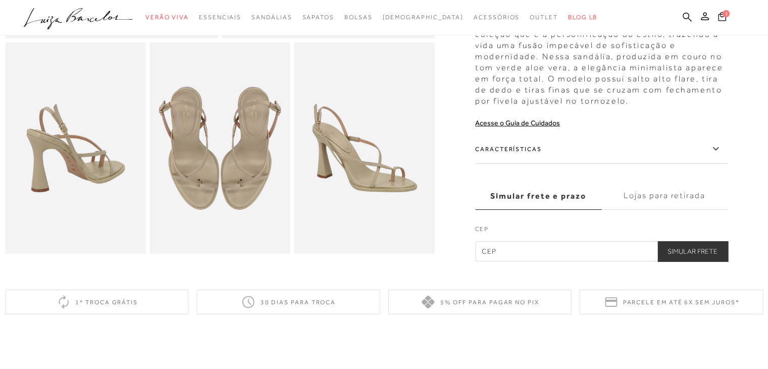
scroll to position [353, 0]
click at [543, 145] on label "Características" at bounding box center [601, 147] width 252 height 29
click at [0, 0] on input "Características" at bounding box center [0, 0] width 0 height 0
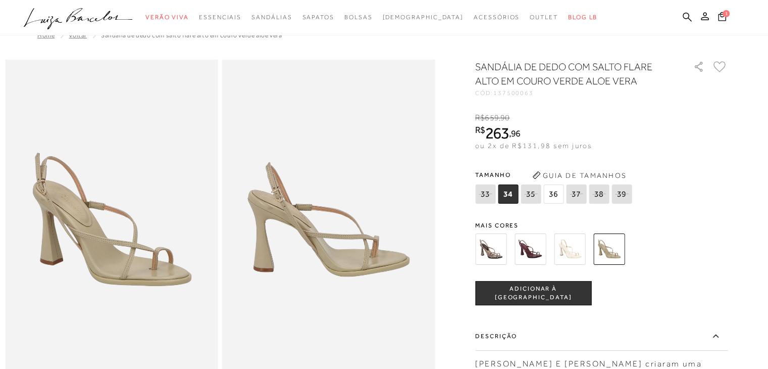
scroll to position [0, 0]
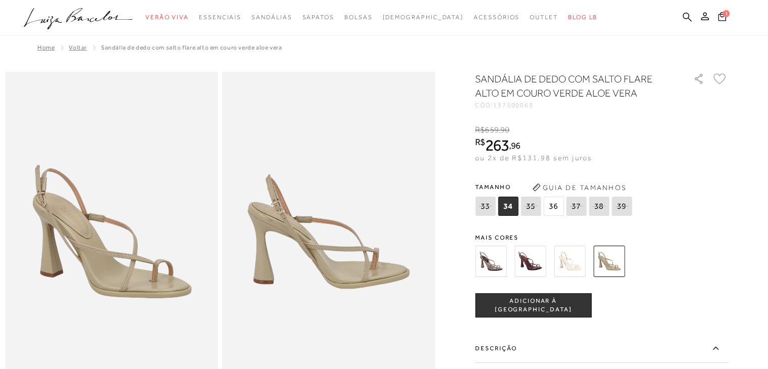
click at [591, 187] on button "Guia de Tamanhos" at bounding box center [579, 187] width 101 height 16
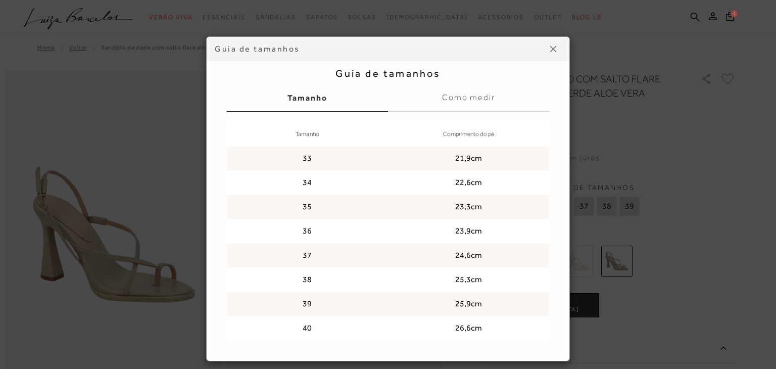
click at [641, 309] on div "Guia de tamanhos Guia de tamanhos [GEOGRAPHIC_DATA] Como medir Tamanho Comprime…" at bounding box center [388, 184] width 776 height 369
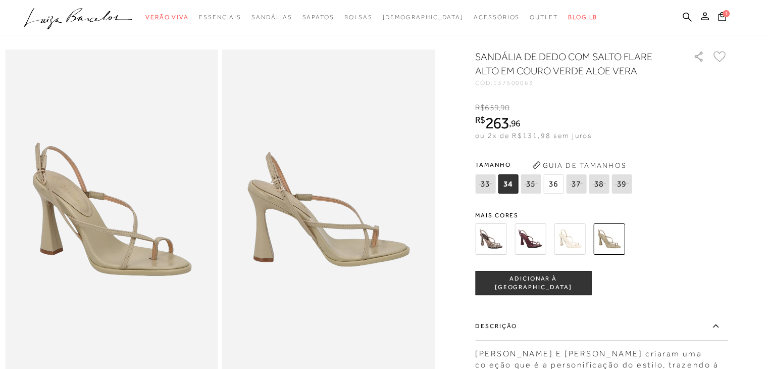
scroll to position [50, 0]
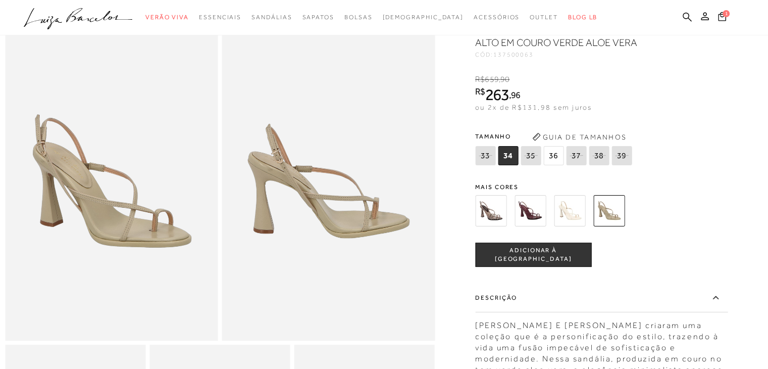
click at [519, 255] on span "ADICIONAR À [GEOGRAPHIC_DATA]" at bounding box center [533, 255] width 115 height 18
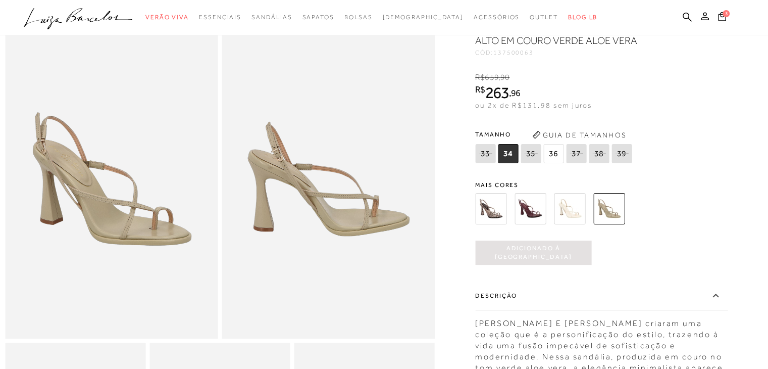
scroll to position [0, 0]
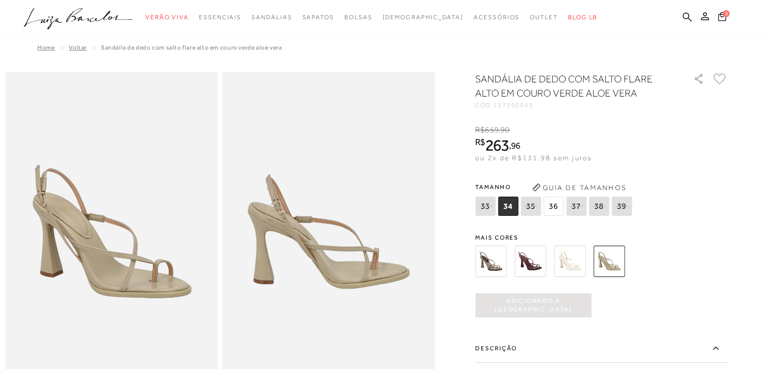
click at [561, 204] on span "36" at bounding box center [553, 205] width 20 height 19
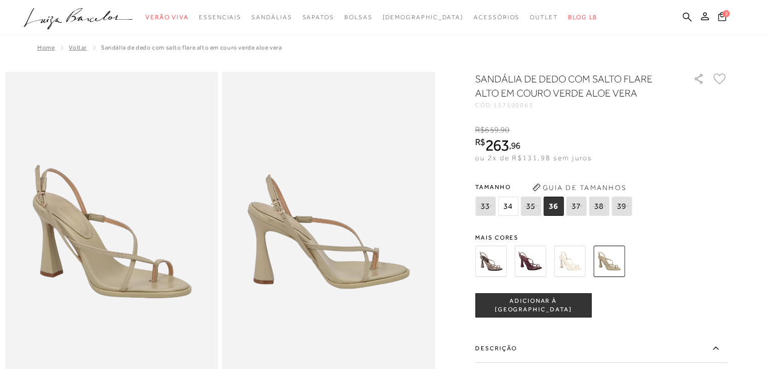
click at [541, 301] on span "ADICIONAR À [GEOGRAPHIC_DATA]" at bounding box center [533, 305] width 115 height 18
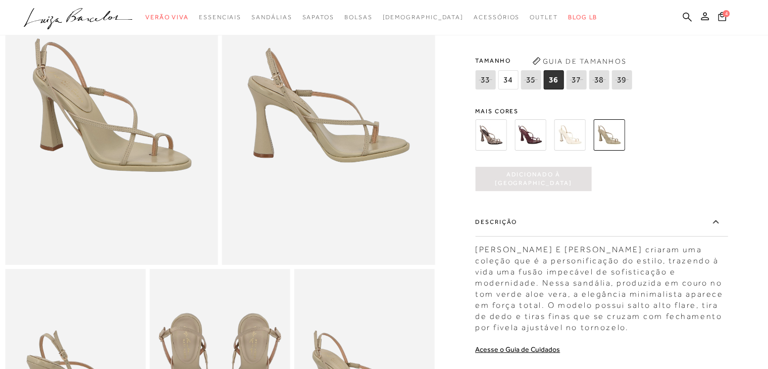
scroll to position [151, 0]
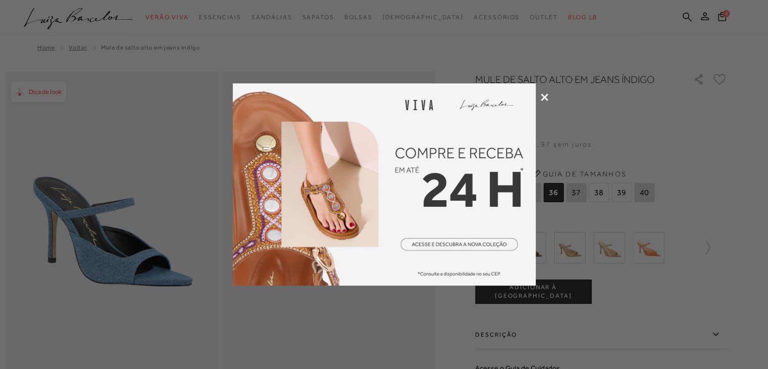
click at [545, 94] on icon at bounding box center [545, 97] width 8 height 8
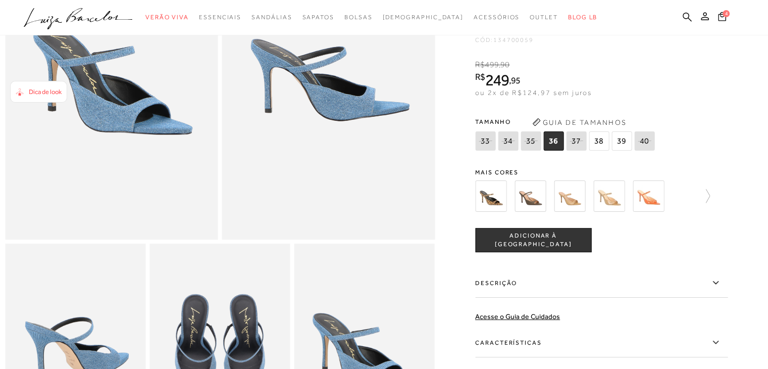
scroll to position [151, 0]
click at [558, 130] on button "Guia de Tamanhos" at bounding box center [579, 122] width 101 height 16
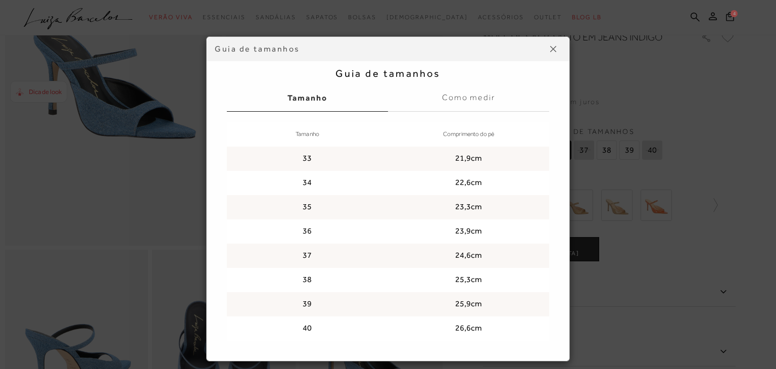
click at [646, 300] on div "Guia de tamanhos Guia de tamanhos [GEOGRAPHIC_DATA] Como medir Tamanho Comprime…" at bounding box center [388, 184] width 776 height 369
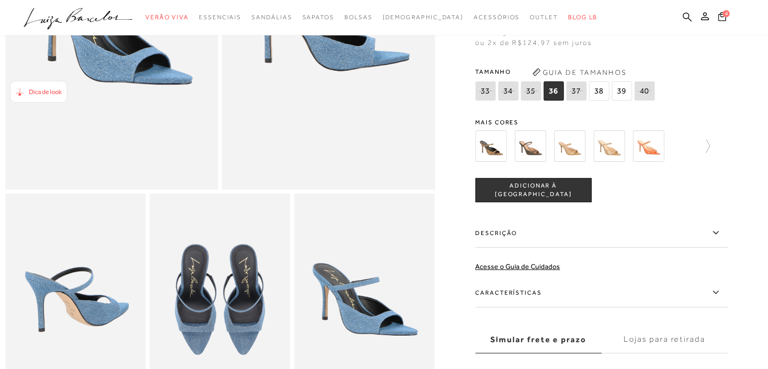
scroll to position [202, 0]
click at [518, 198] on span "ADICIONAR À [GEOGRAPHIC_DATA]" at bounding box center [533, 189] width 115 height 18
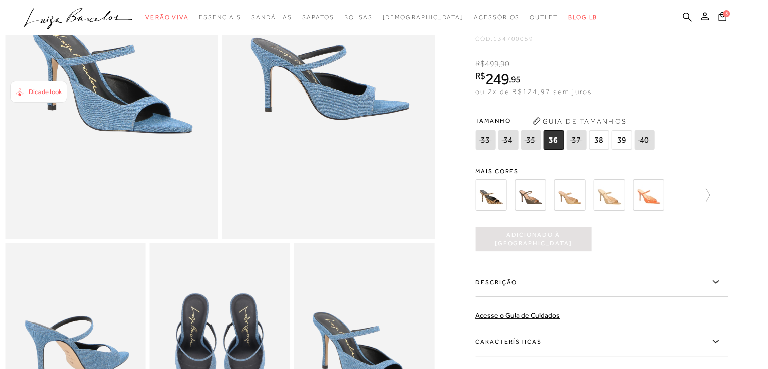
scroll to position [151, 0]
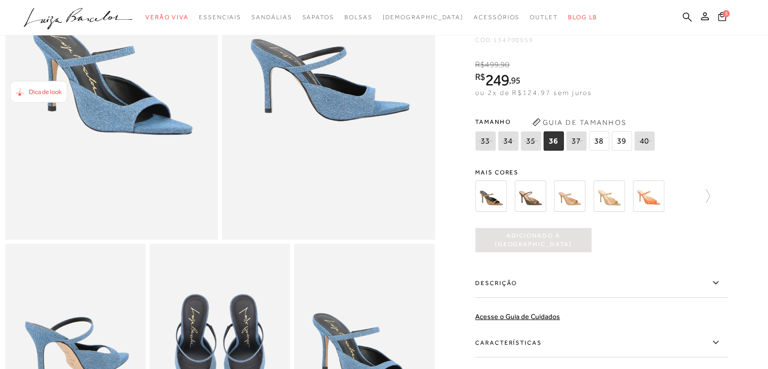
click at [541, 209] on img at bounding box center [530, 195] width 31 height 31
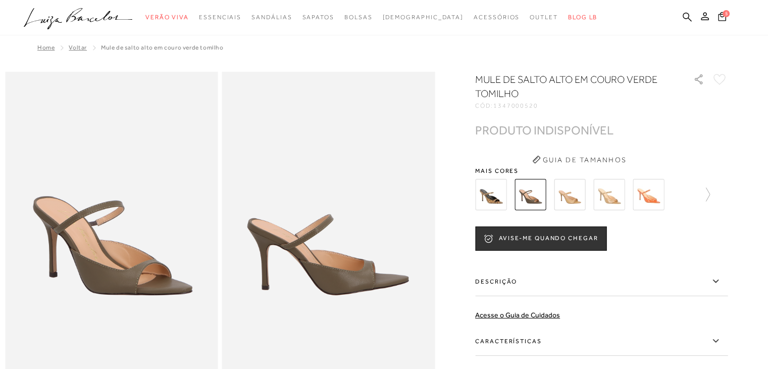
click at [576, 204] on img at bounding box center [569, 194] width 31 height 31
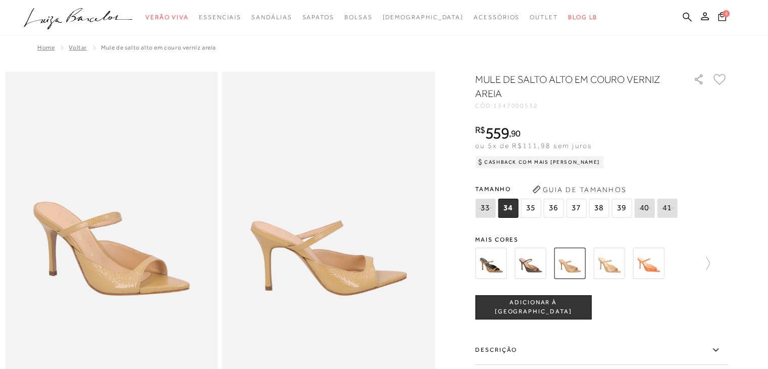
scroll to position [50, 0]
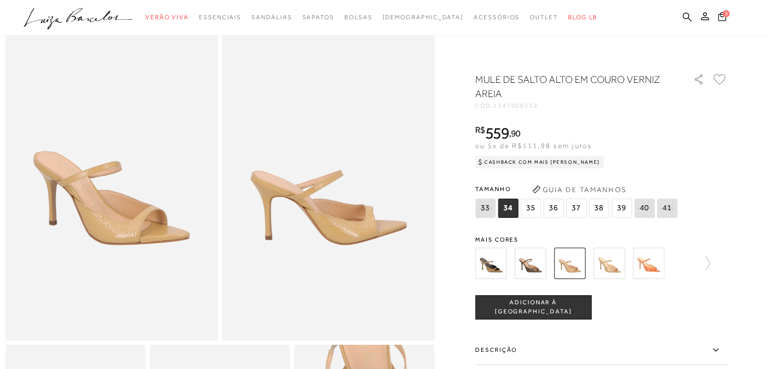
click at [610, 262] on img at bounding box center [608, 262] width 31 height 31
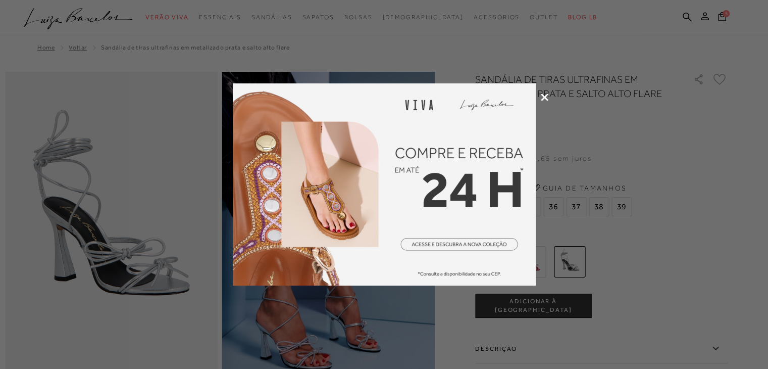
click at [548, 93] on div at bounding box center [384, 184] width 768 height 369
click at [546, 96] on icon at bounding box center [545, 97] width 8 height 8
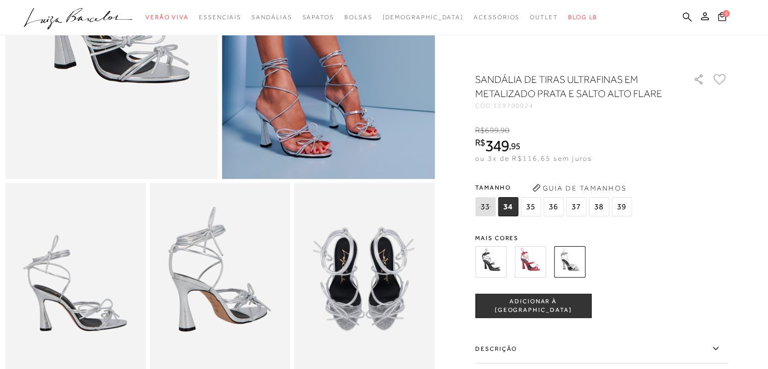
scroll to position [252, 0]
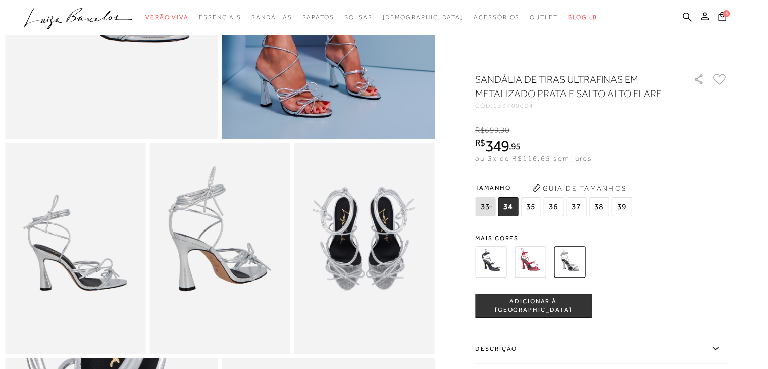
click at [551, 208] on span "36" at bounding box center [553, 206] width 20 height 19
click at [561, 308] on span "ADICIONAR À [GEOGRAPHIC_DATA]" at bounding box center [533, 306] width 115 height 18
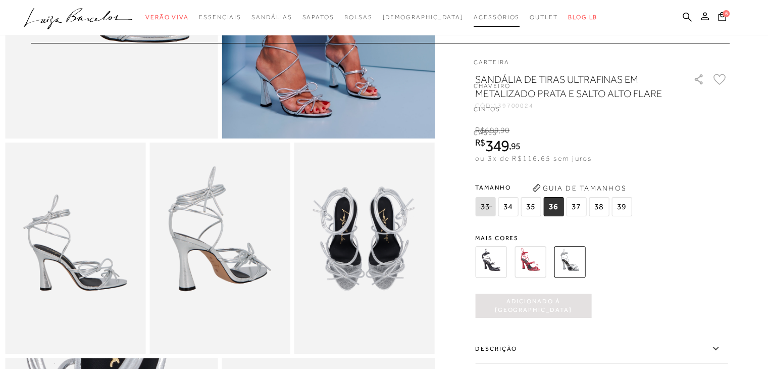
scroll to position [0, 0]
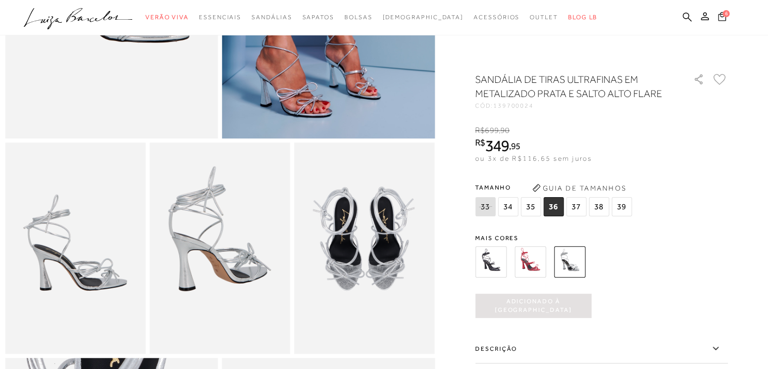
click at [726, 17] on icon at bounding box center [722, 16] width 8 height 9
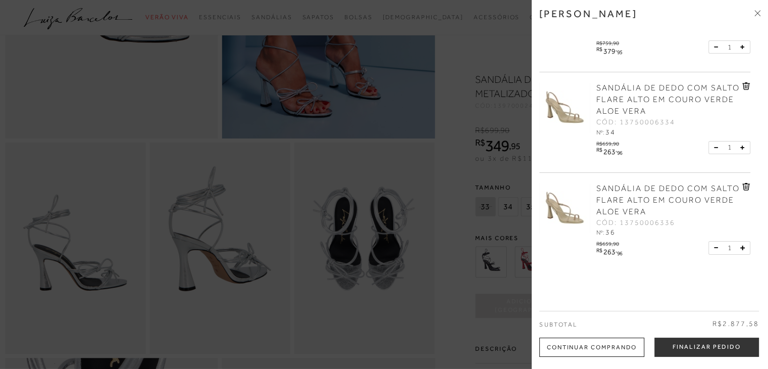
scroll to position [162, 0]
click at [746, 88] on icon at bounding box center [746, 88] width 1 height 4
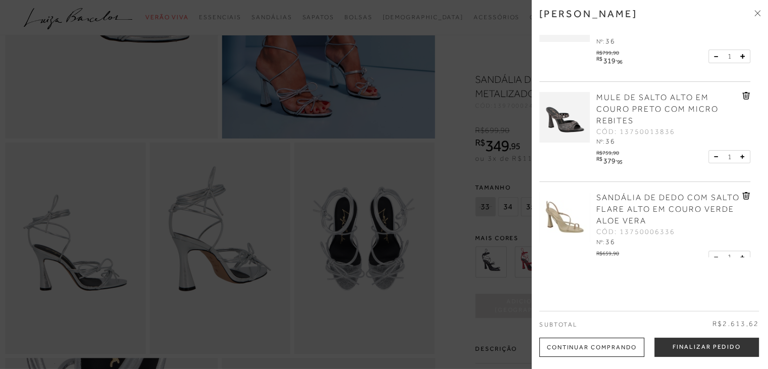
scroll to position [10, 0]
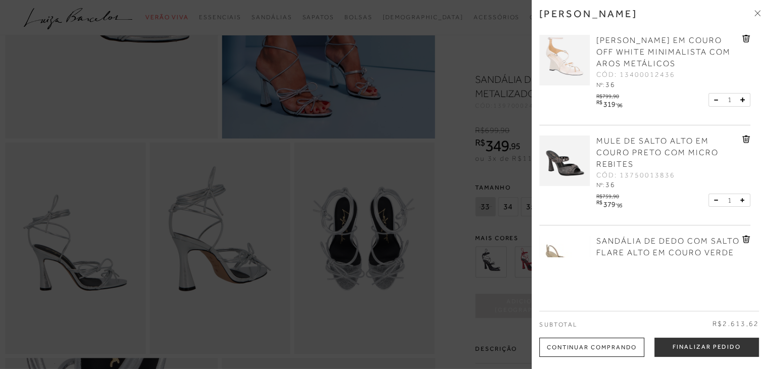
click at [746, 138] on icon at bounding box center [746, 139] width 1 height 4
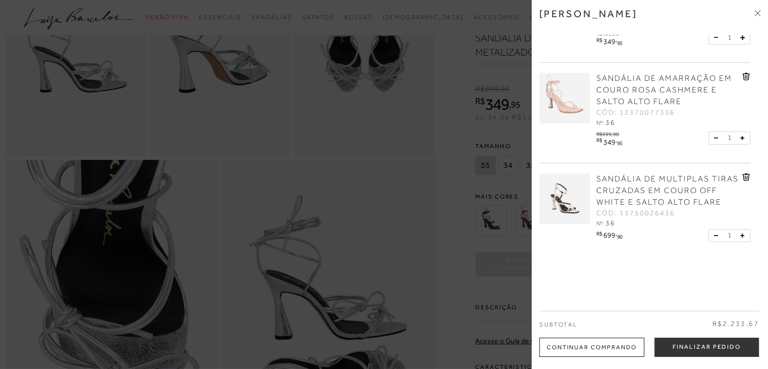
scroll to position [454, 0]
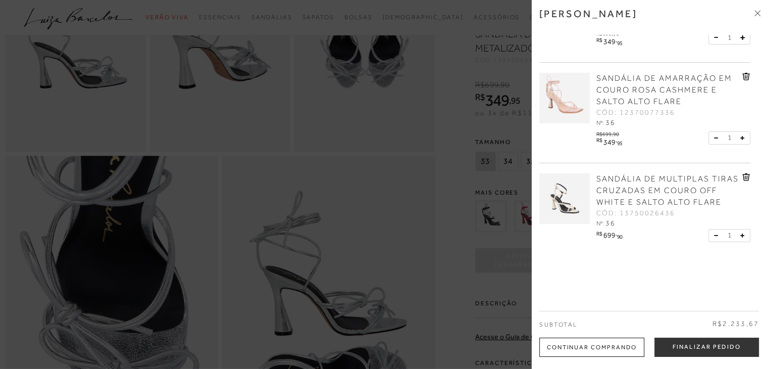
click at [449, 135] on div at bounding box center [384, 184] width 768 height 369
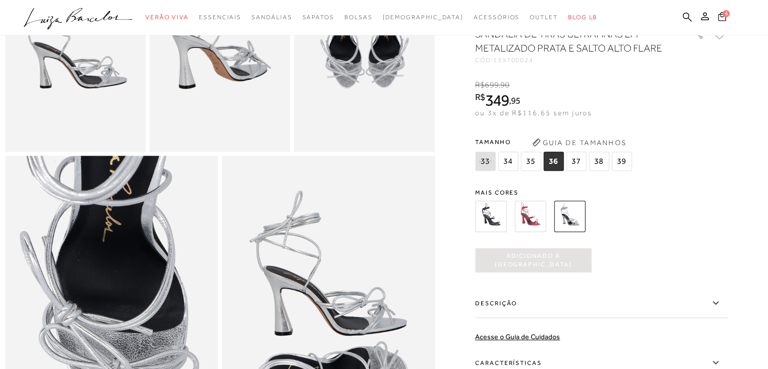
click at [723, 11] on button "6" at bounding box center [722, 18] width 14 height 14
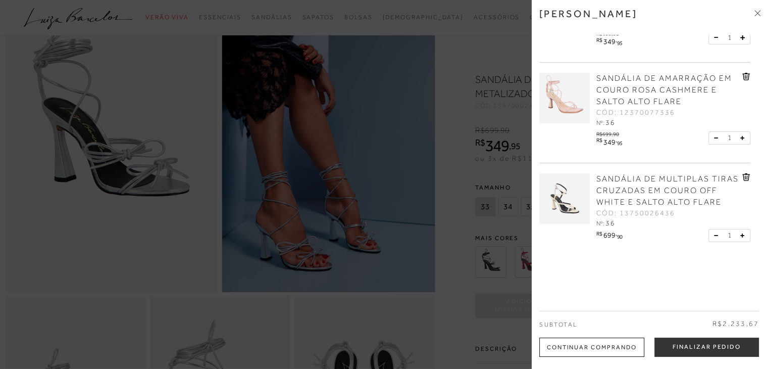
scroll to position [364, 0]
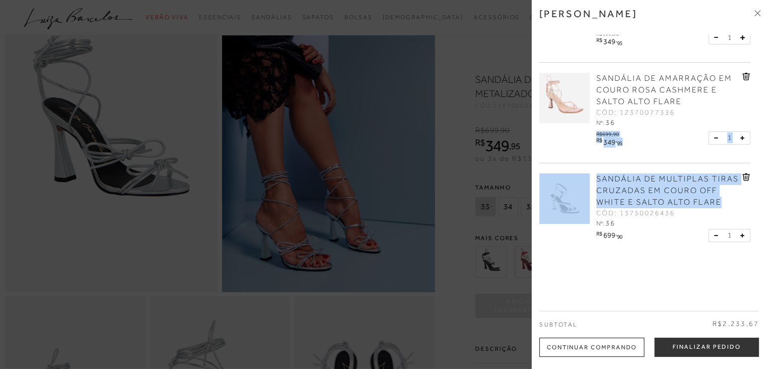
drag, startPoint x: 749, startPoint y: 200, endPoint x: 763, endPoint y: 70, distance: 130.5
click at [763, 70] on div "Minha sacola SANDÁLIA ANABELA EM COURO OFF WHITE MINIMALISTA COM AROS METÁLICOS…" at bounding box center [650, 184] width 236 height 369
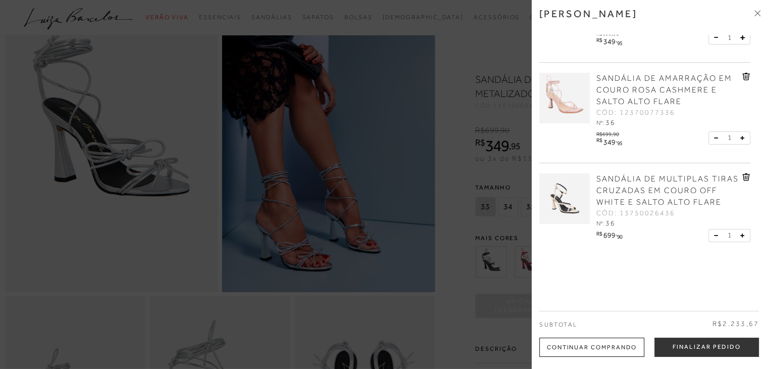
click at [485, 18] on div at bounding box center [384, 184] width 768 height 369
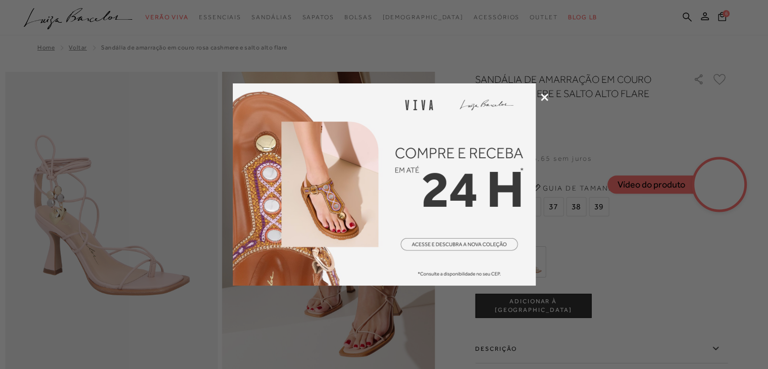
click at [542, 96] on icon at bounding box center [545, 97] width 8 height 8
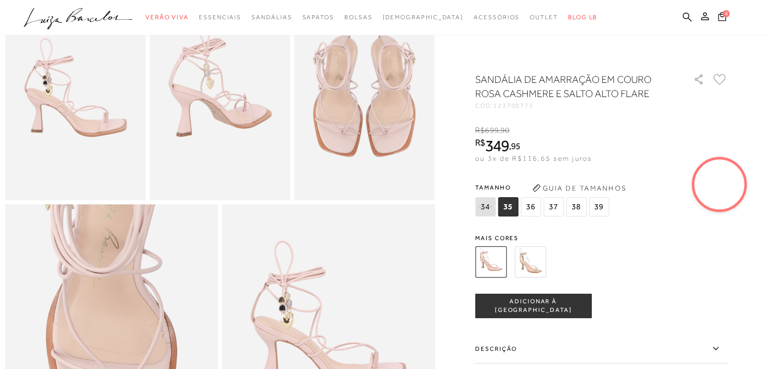
scroll to position [404, 0]
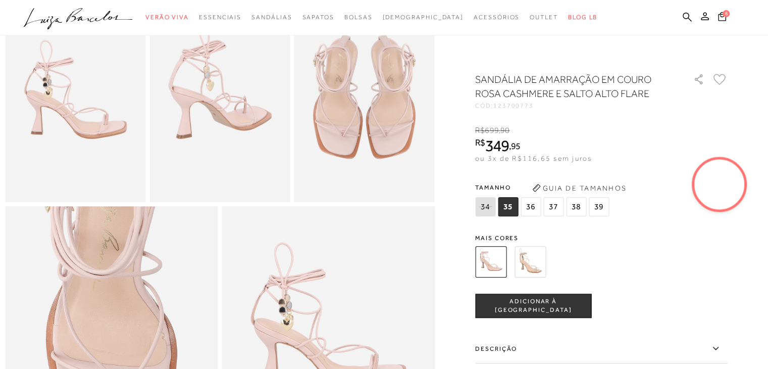
click at [535, 258] on img at bounding box center [530, 261] width 31 height 31
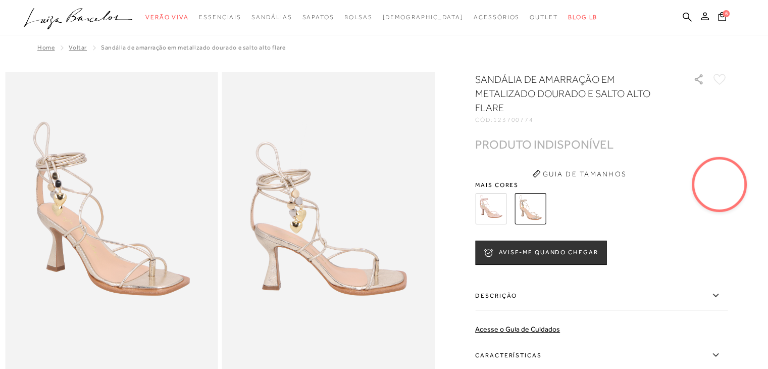
click at [490, 209] on img at bounding box center [490, 208] width 31 height 31
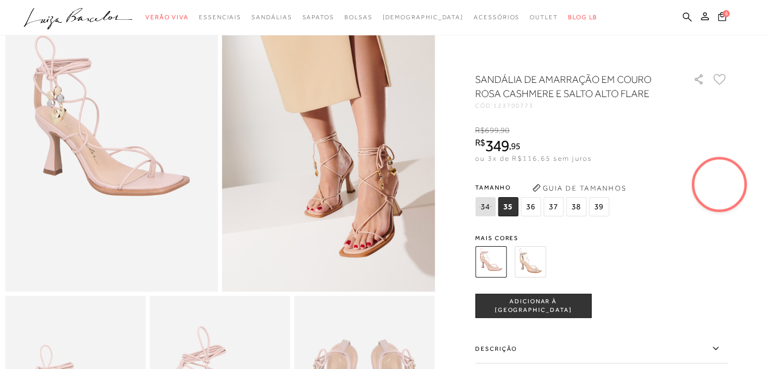
scroll to position [101, 0]
click at [533, 211] on span "36" at bounding box center [531, 206] width 20 height 19
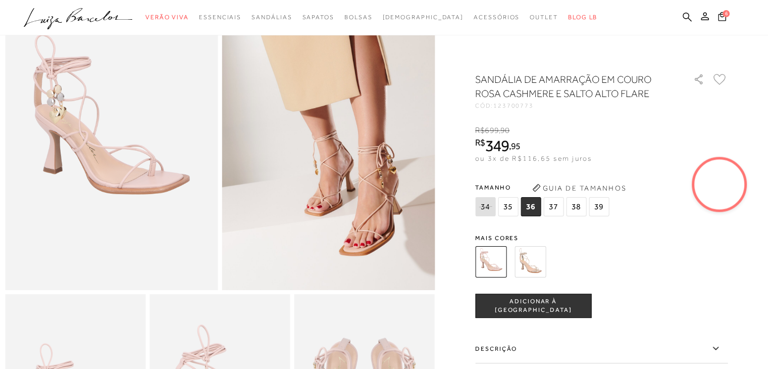
click at [531, 308] on span "ADICIONAR À [GEOGRAPHIC_DATA]" at bounding box center [533, 306] width 115 height 18
click at [725, 186] on video at bounding box center [719, 184] width 47 height 47
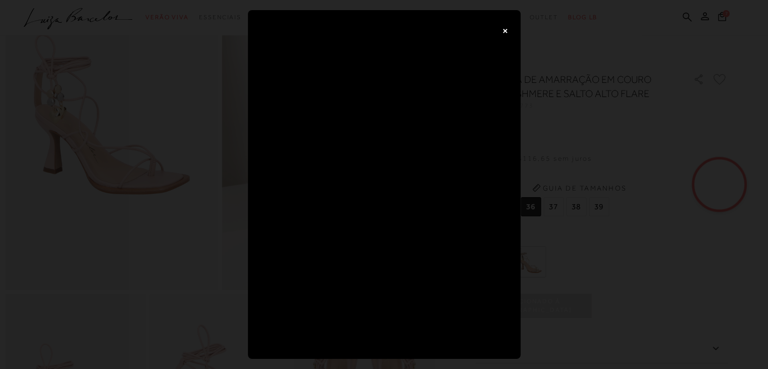
click at [507, 33] on button "×" at bounding box center [505, 30] width 20 height 20
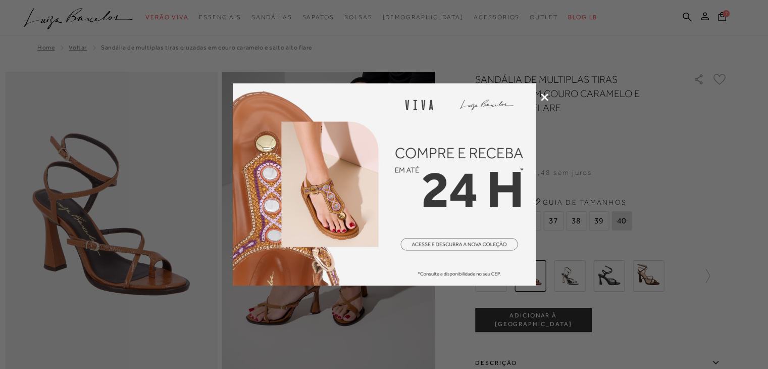
click at [537, 96] on div at bounding box center [384, 184] width 768 height 369
click at [543, 96] on icon at bounding box center [545, 97] width 8 height 8
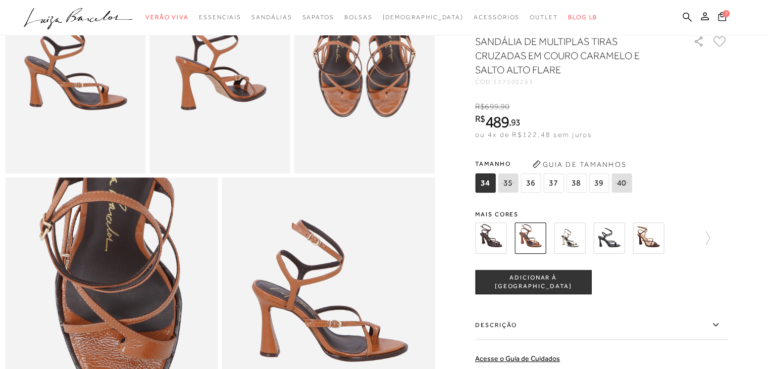
scroll to position [404, 0]
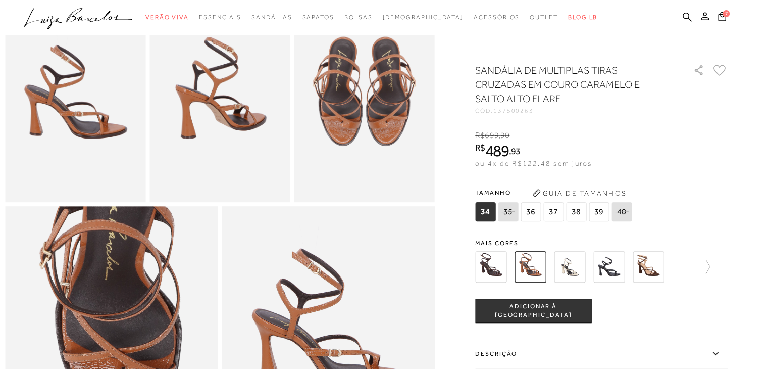
click at [579, 271] on img at bounding box center [569, 266] width 31 height 31
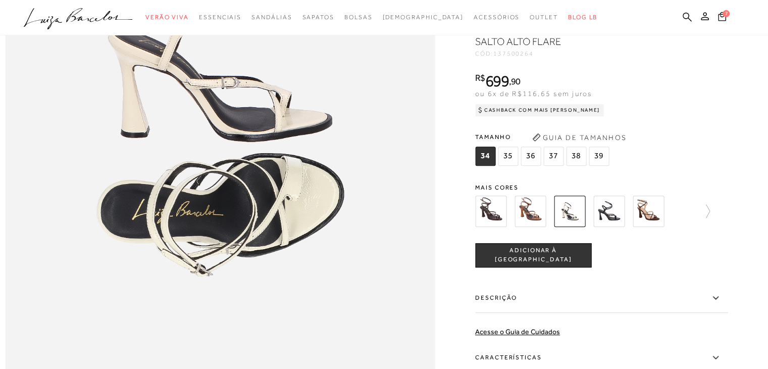
scroll to position [757, 0]
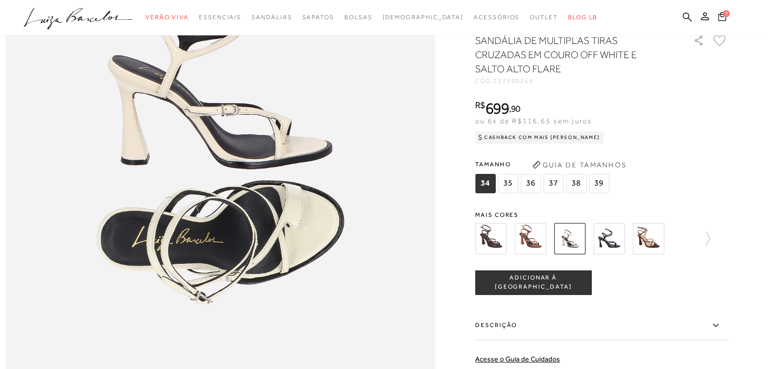
click at [532, 193] on span "36" at bounding box center [531, 183] width 20 height 19
click at [541, 291] on span "ADICIONAR À [GEOGRAPHIC_DATA]" at bounding box center [533, 283] width 115 height 18
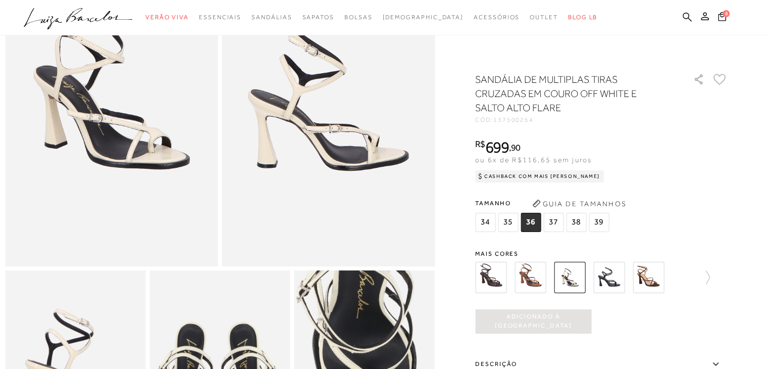
scroll to position [50, 0]
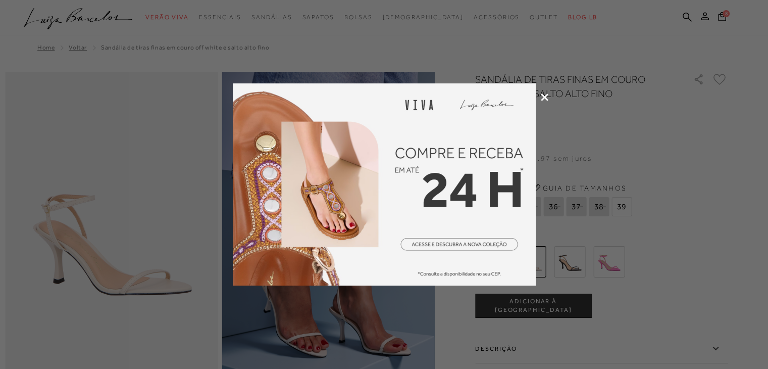
click at [544, 97] on icon at bounding box center [545, 97] width 8 height 8
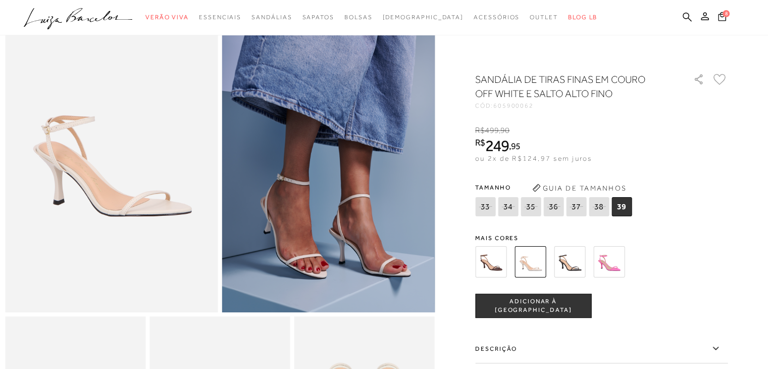
scroll to position [101, 0]
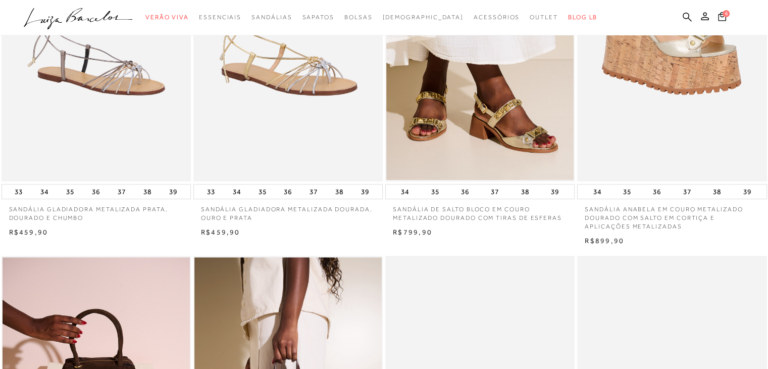
scroll to position [202, 0]
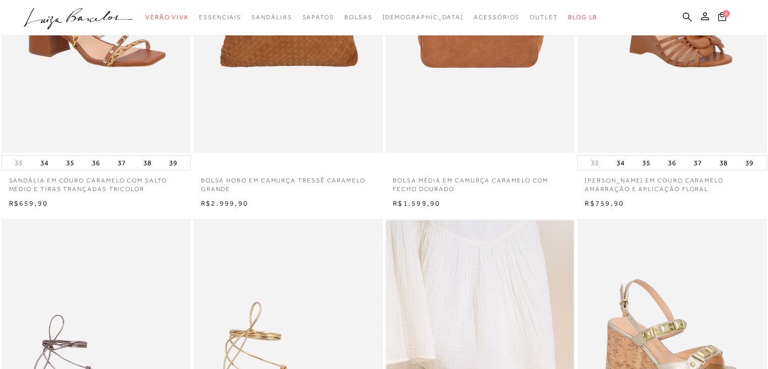
click at [731, 17] on div "6" at bounding box center [741, 18] width 53 height 14
click at [725, 19] on icon at bounding box center [722, 16] width 8 height 9
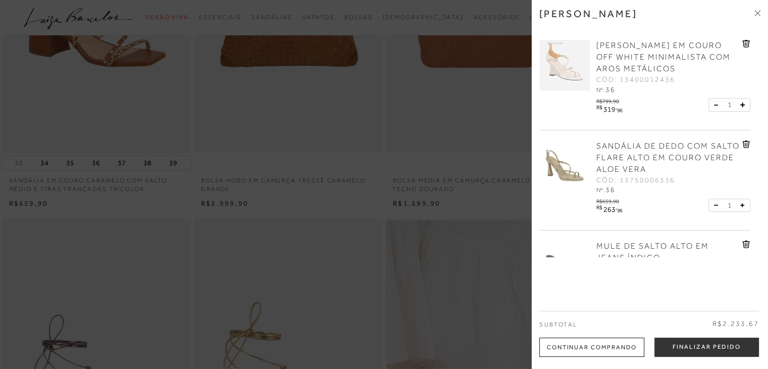
scroll to position [0, 0]
